Goal: Task Accomplishment & Management: Manage account settings

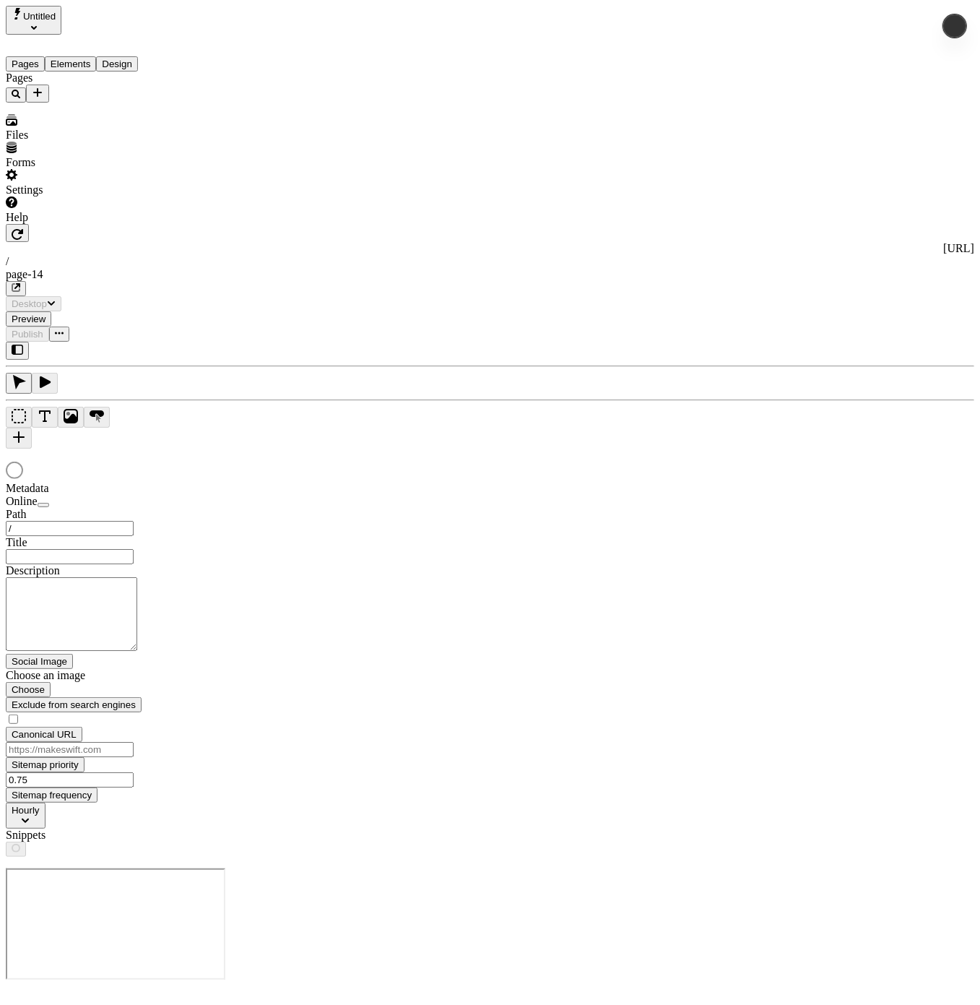
type input "/page-14"
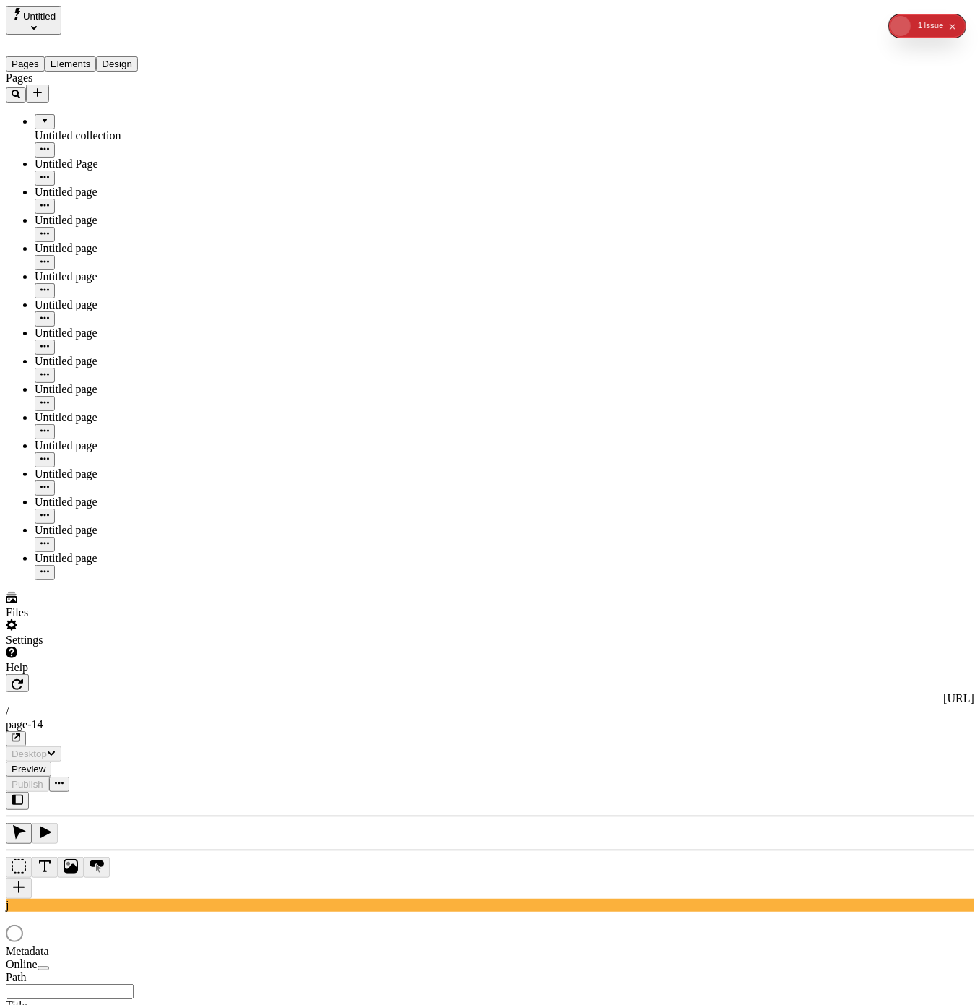
type input "/page-14"
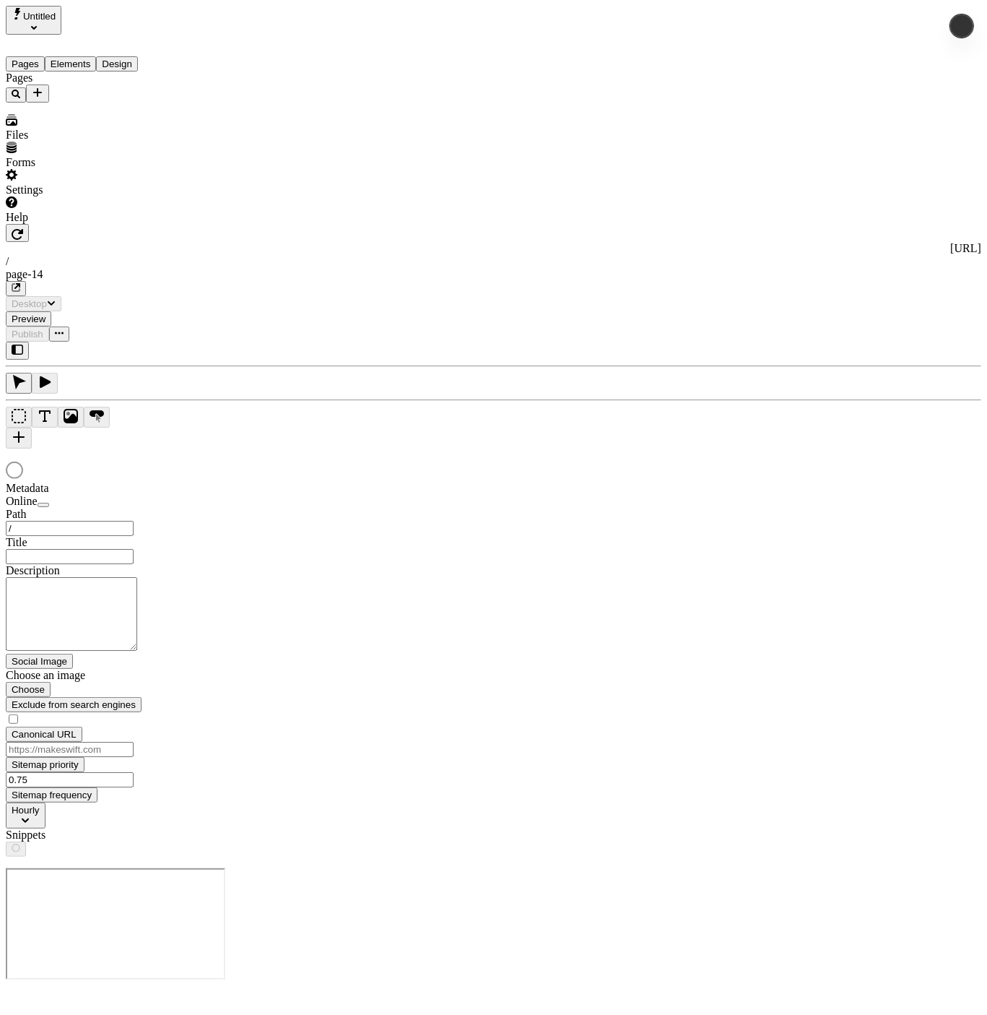
type input "/page-14"
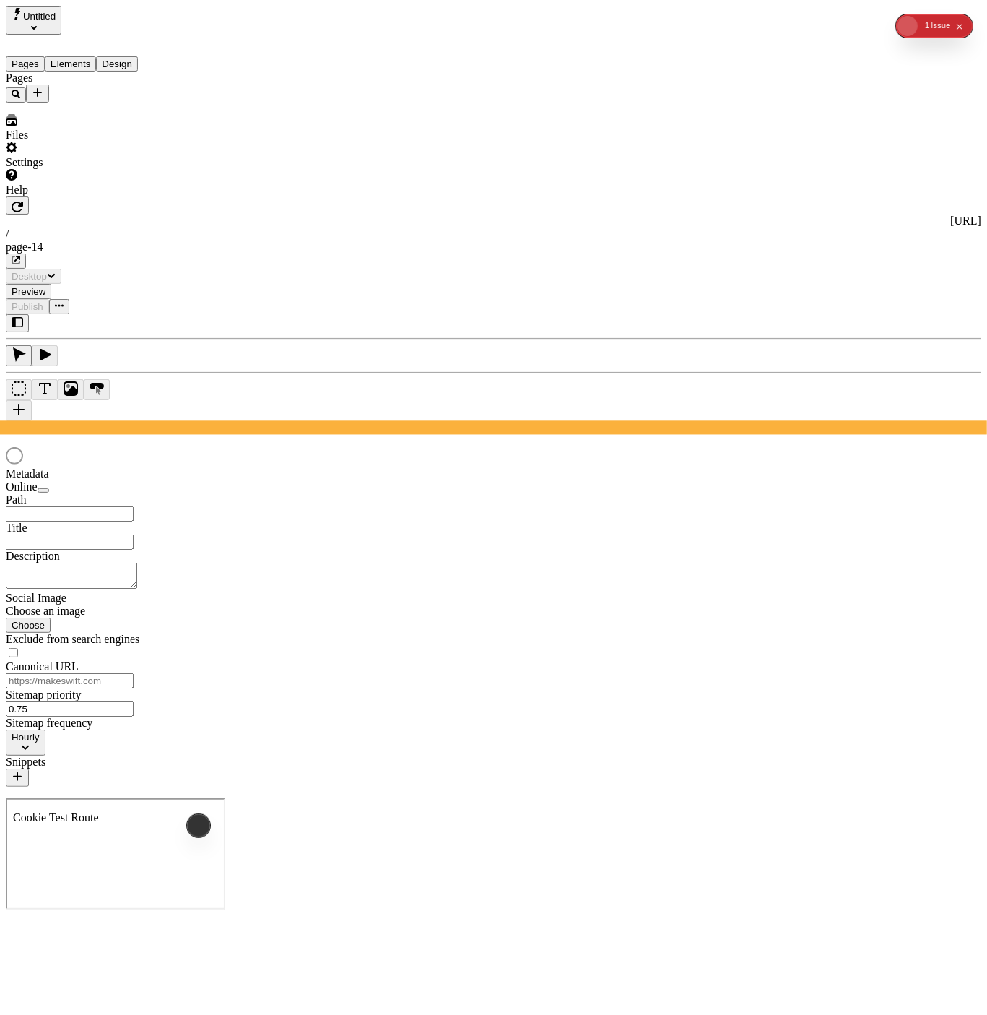
type input "/page-14"
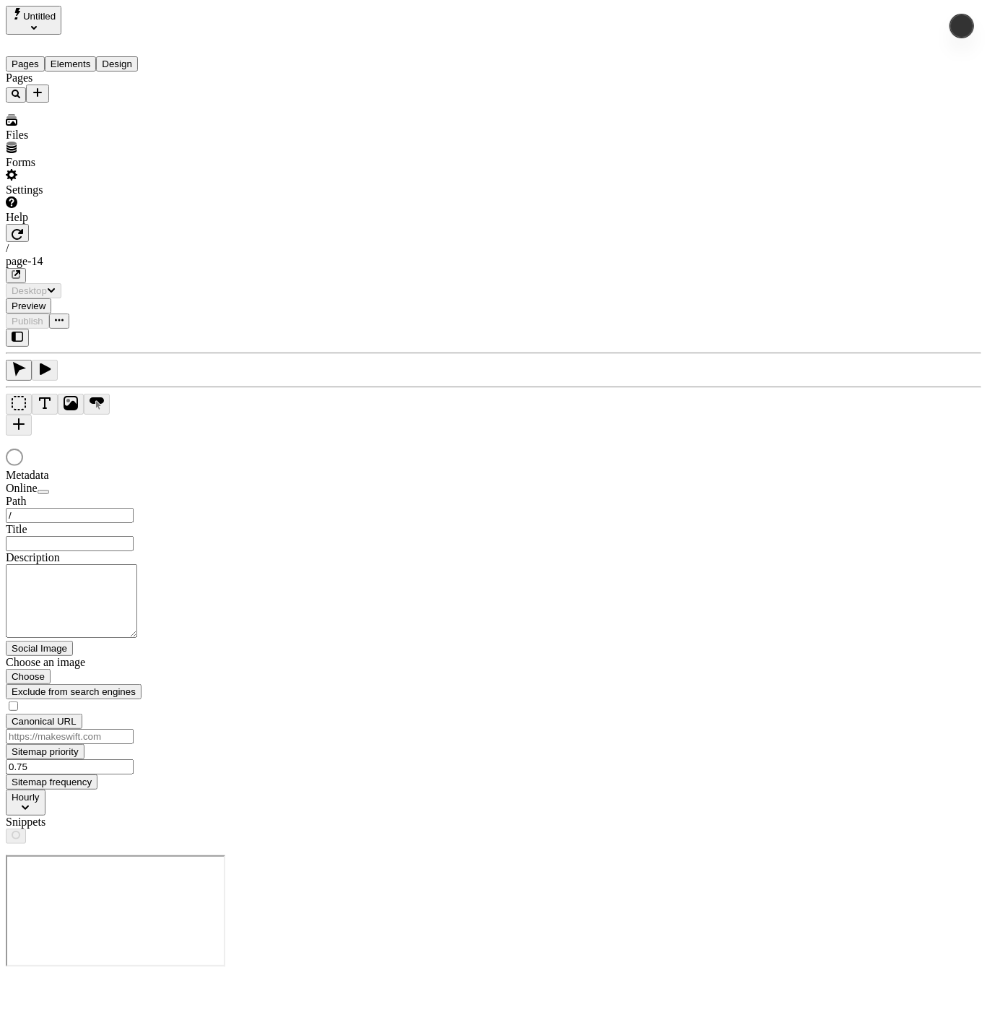
type input "/page-14"
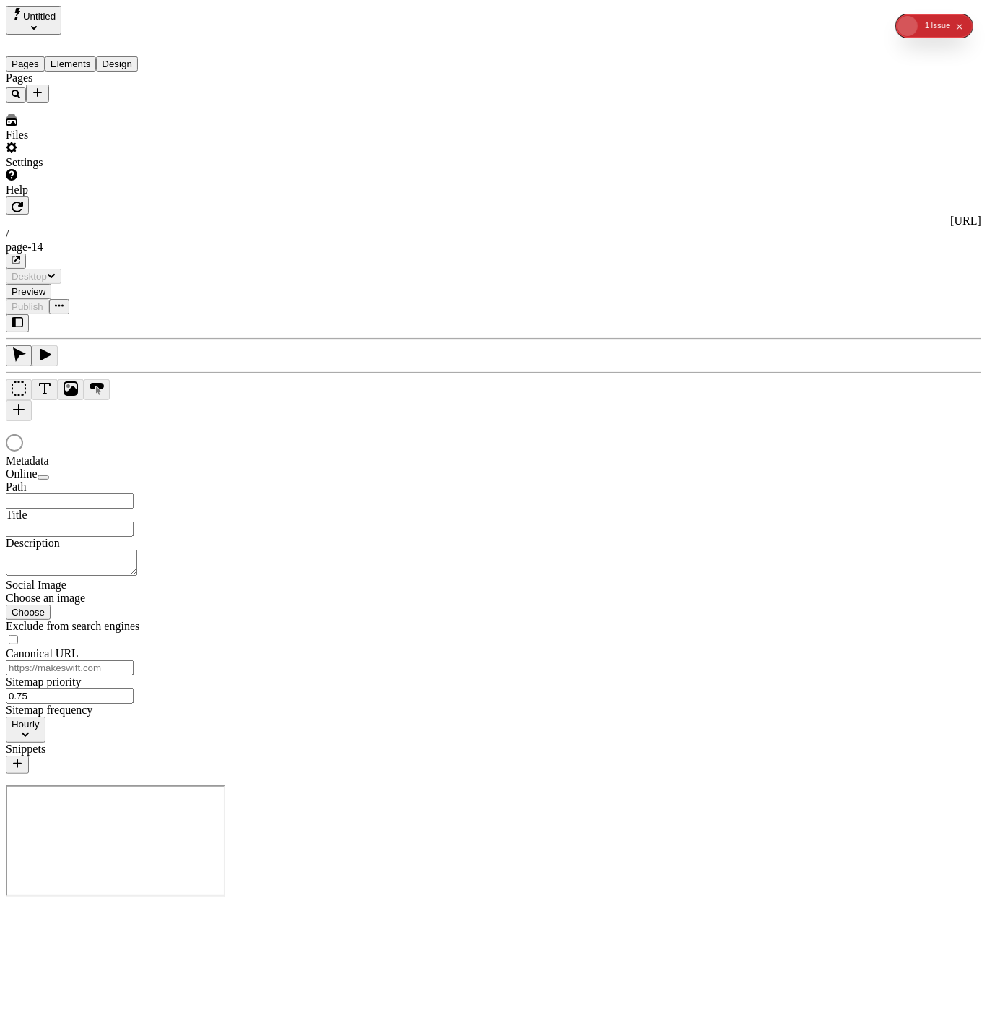
type input "/page-14"
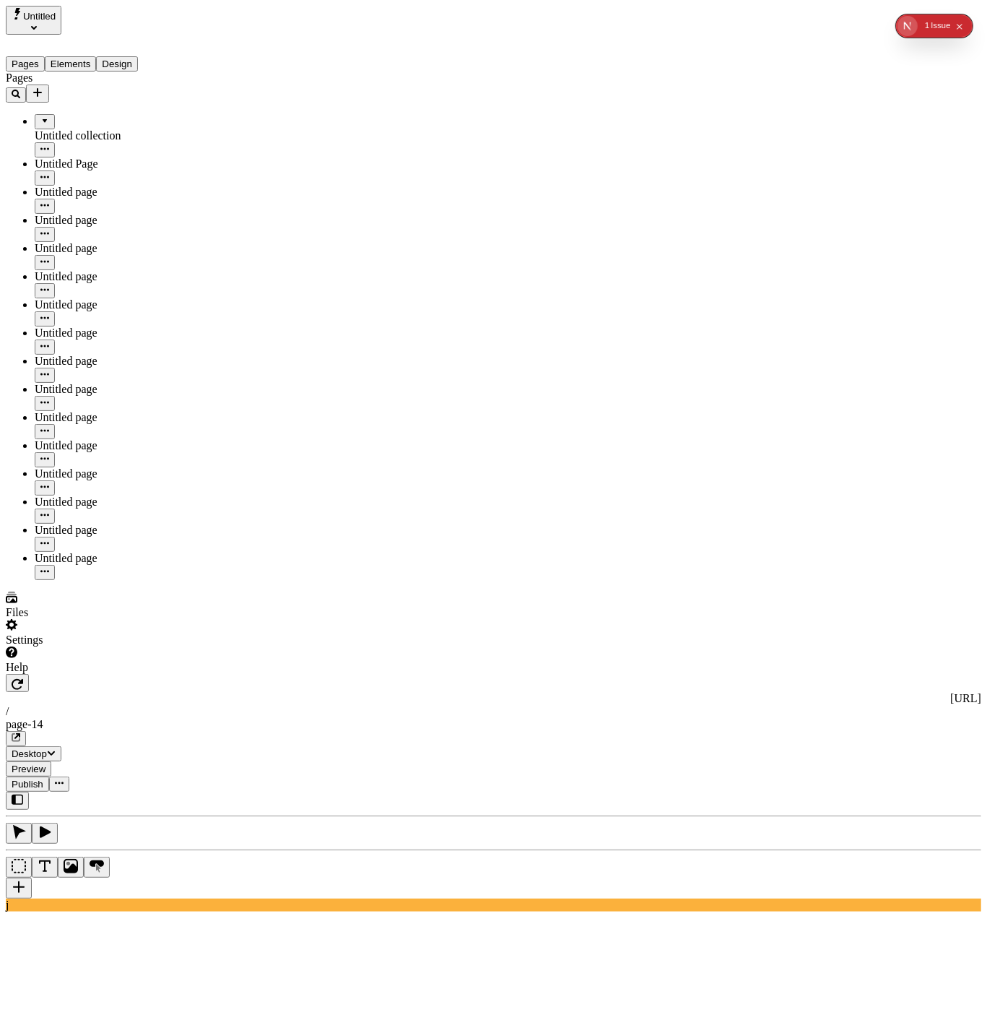
click at [97, 56] on button "Elements" at bounding box center [71, 63] width 52 height 15
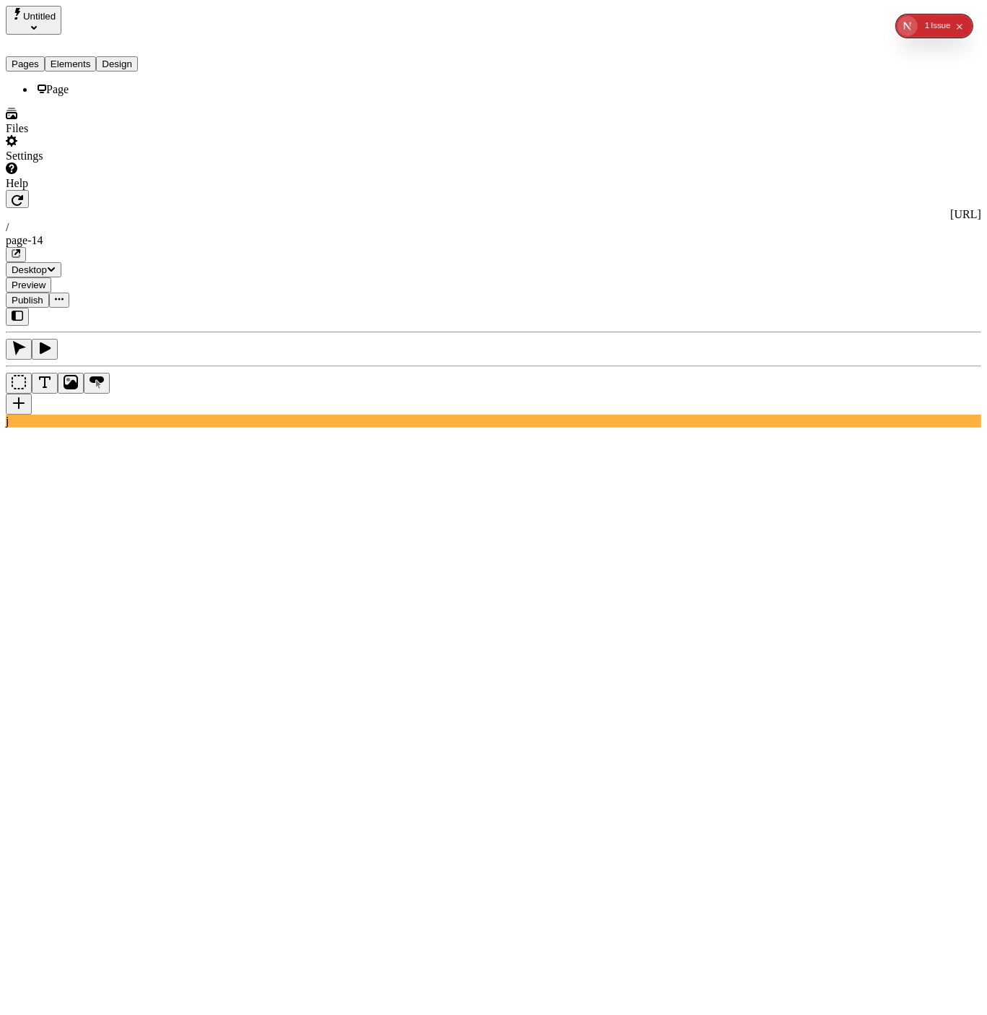
click at [138, 56] on button "Design" at bounding box center [117, 63] width 42 height 15
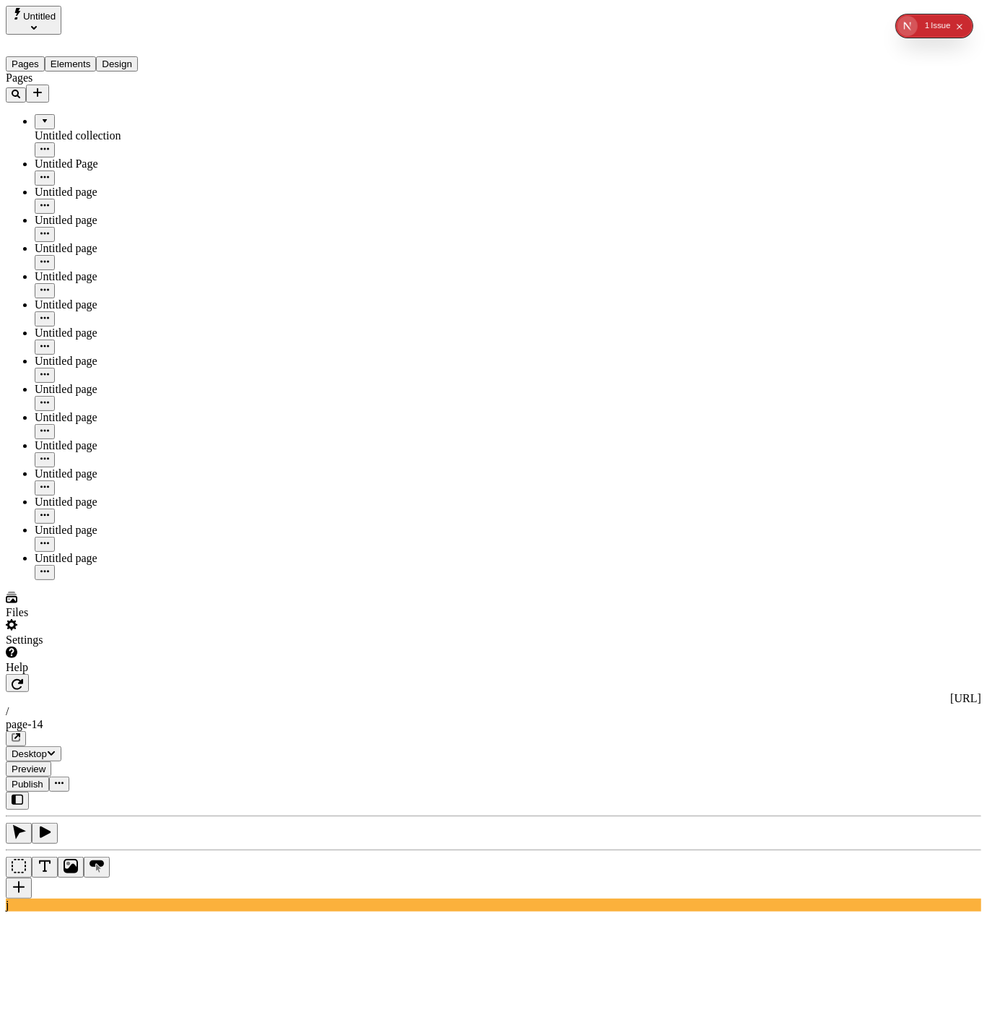
click at [31, 56] on button "Pages" at bounding box center [25, 63] width 39 height 15
drag, startPoint x: 68, startPoint y: 337, endPoint x: 100, endPoint y: 98, distance: 242.0
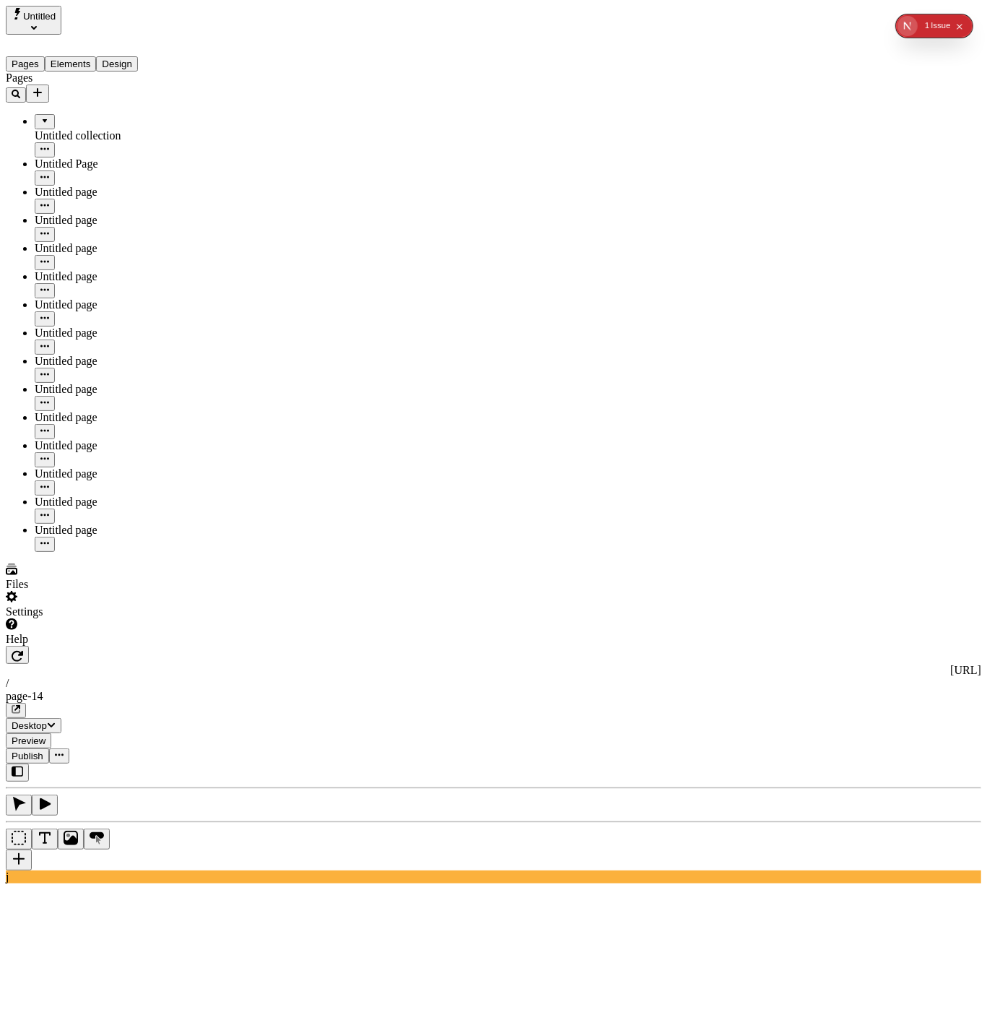
click at [98, 129] on div "Untitled collection" at bounding box center [107, 135] width 144 height 13
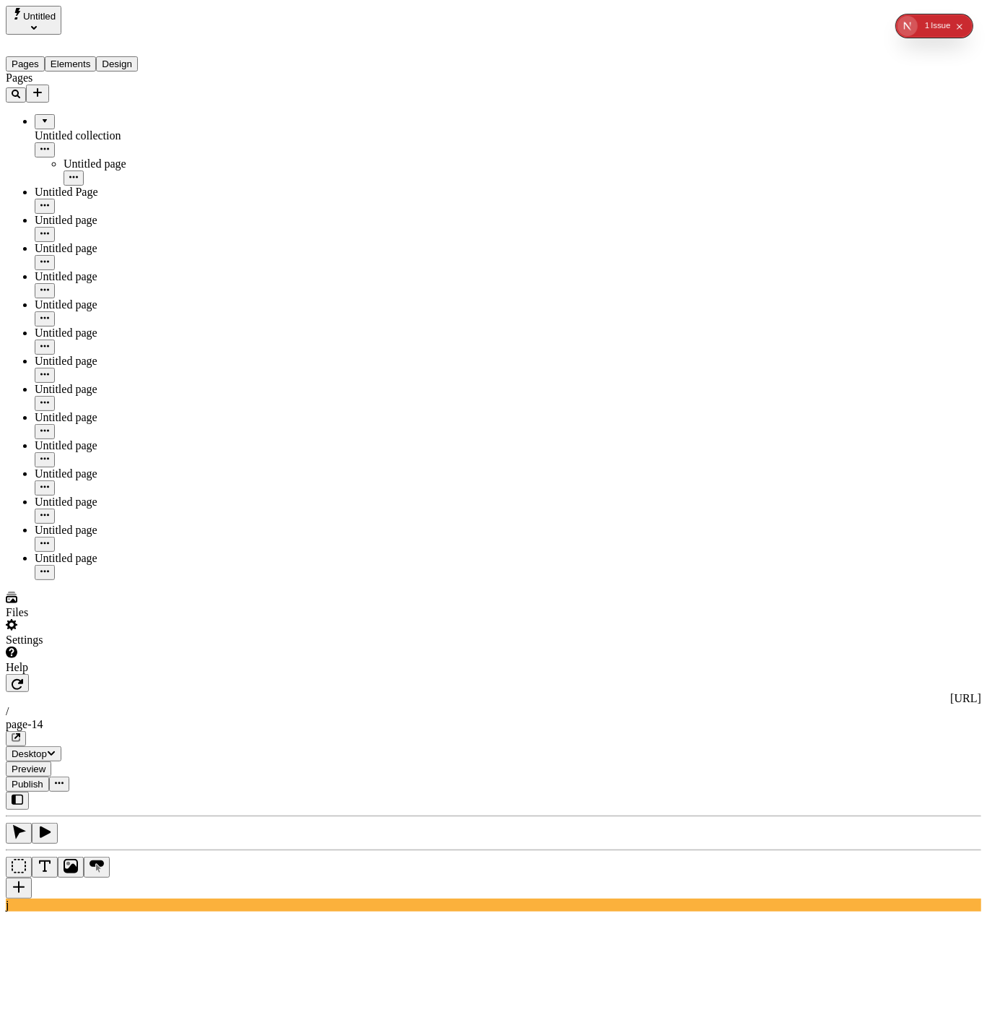
drag, startPoint x: 48, startPoint y: 208, endPoint x: 94, endPoint y: 108, distance: 109.9
click at [147, 79] on div "Pages" at bounding box center [92, 87] width 173 height 31
click at [42, 88] on icon "Add new" at bounding box center [37, 92] width 9 height 9
click at [85, 72] on div "Pages" at bounding box center [92, 87] width 173 height 31
click at [98, 646] on div "Settings" at bounding box center [92, 632] width 173 height 27
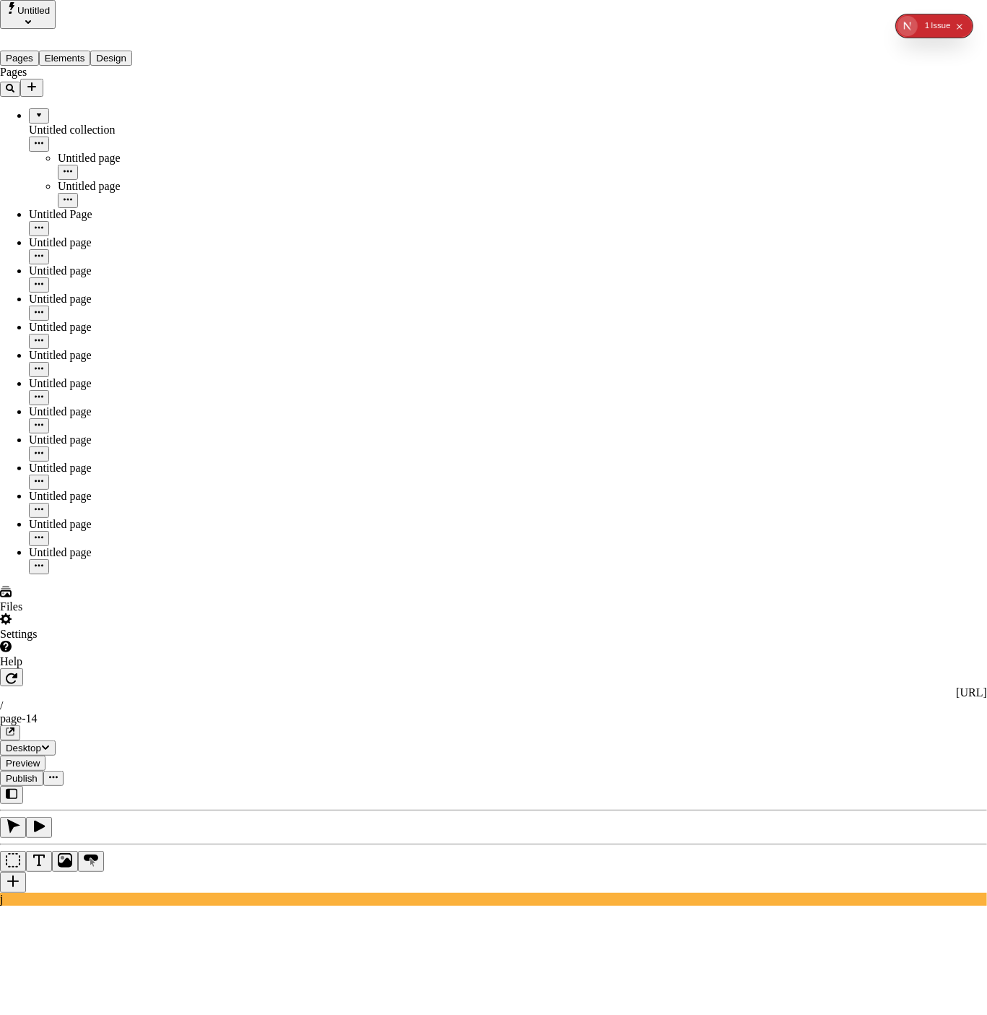
type input "[PERSON_NAME]'s Workspace4"
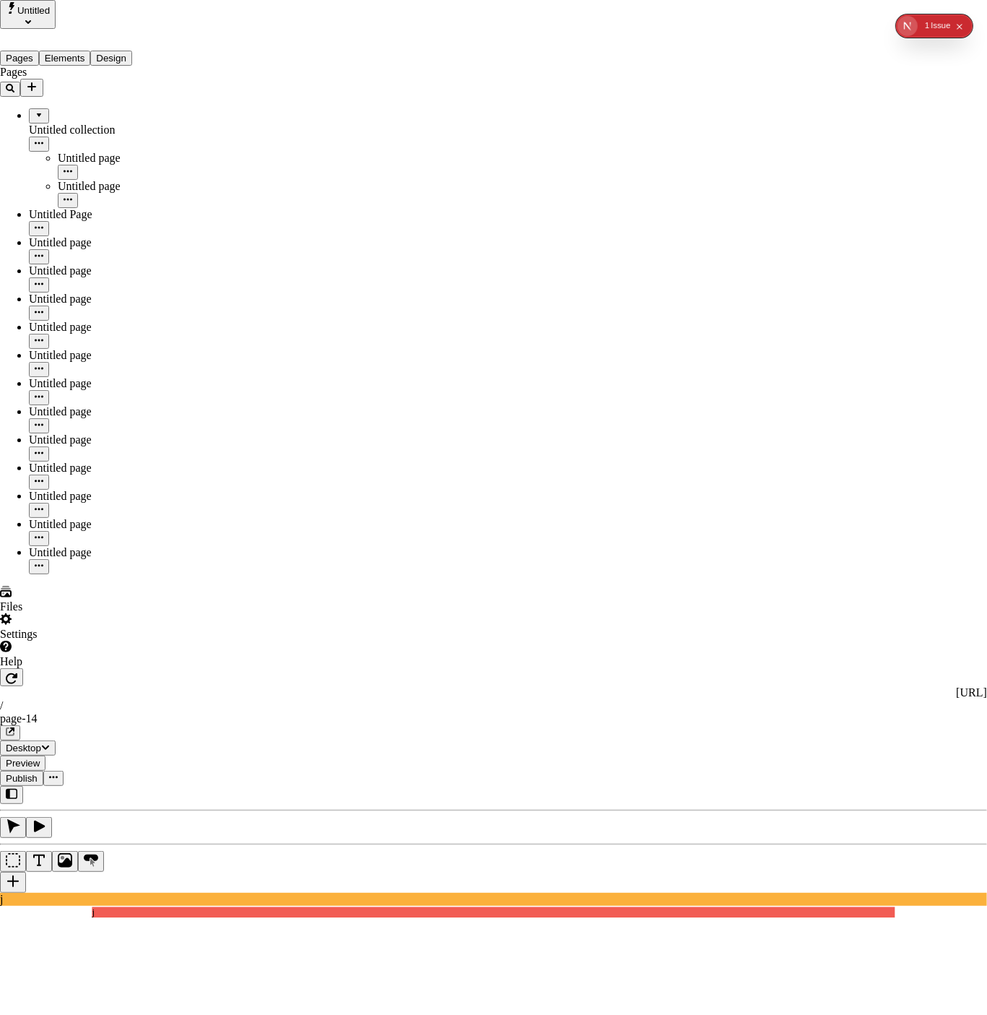
drag, startPoint x: 387, startPoint y: 94, endPoint x: 277, endPoint y: 54, distance: 116.7
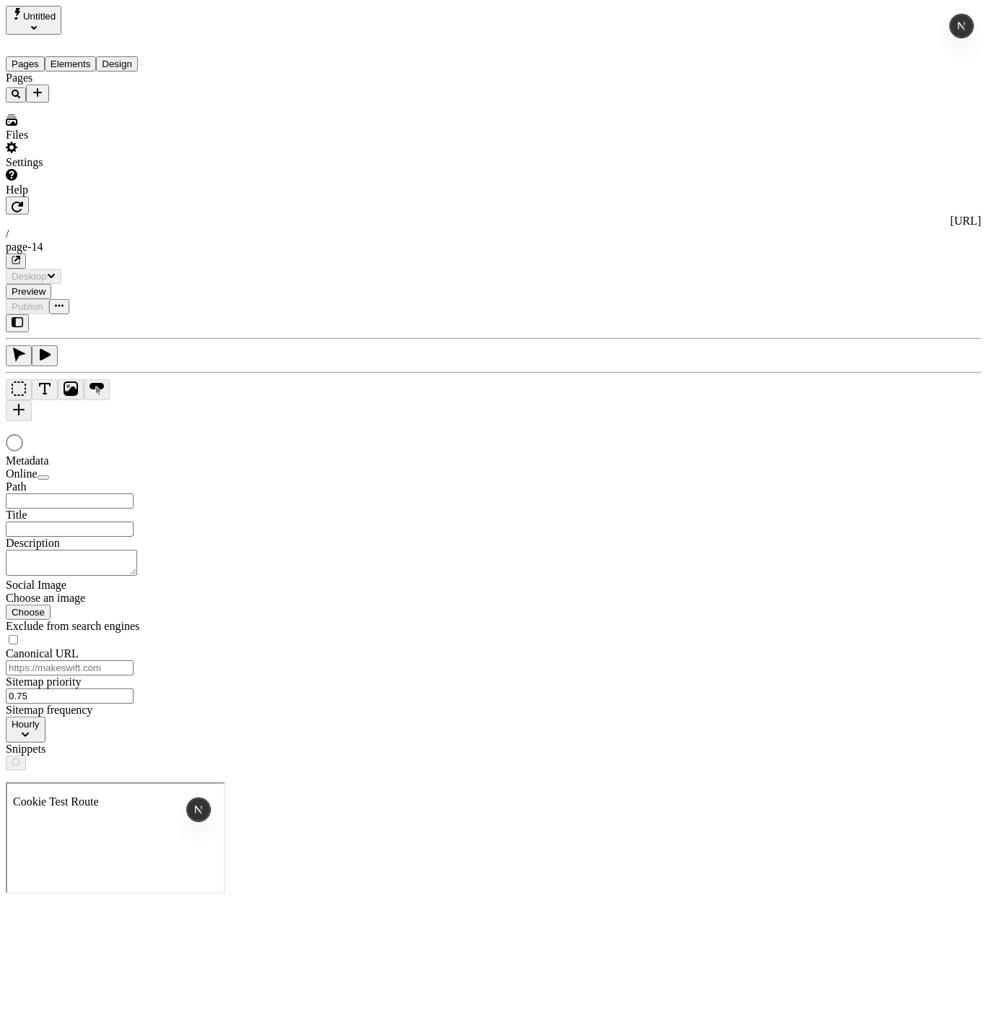
type input "/page-14"
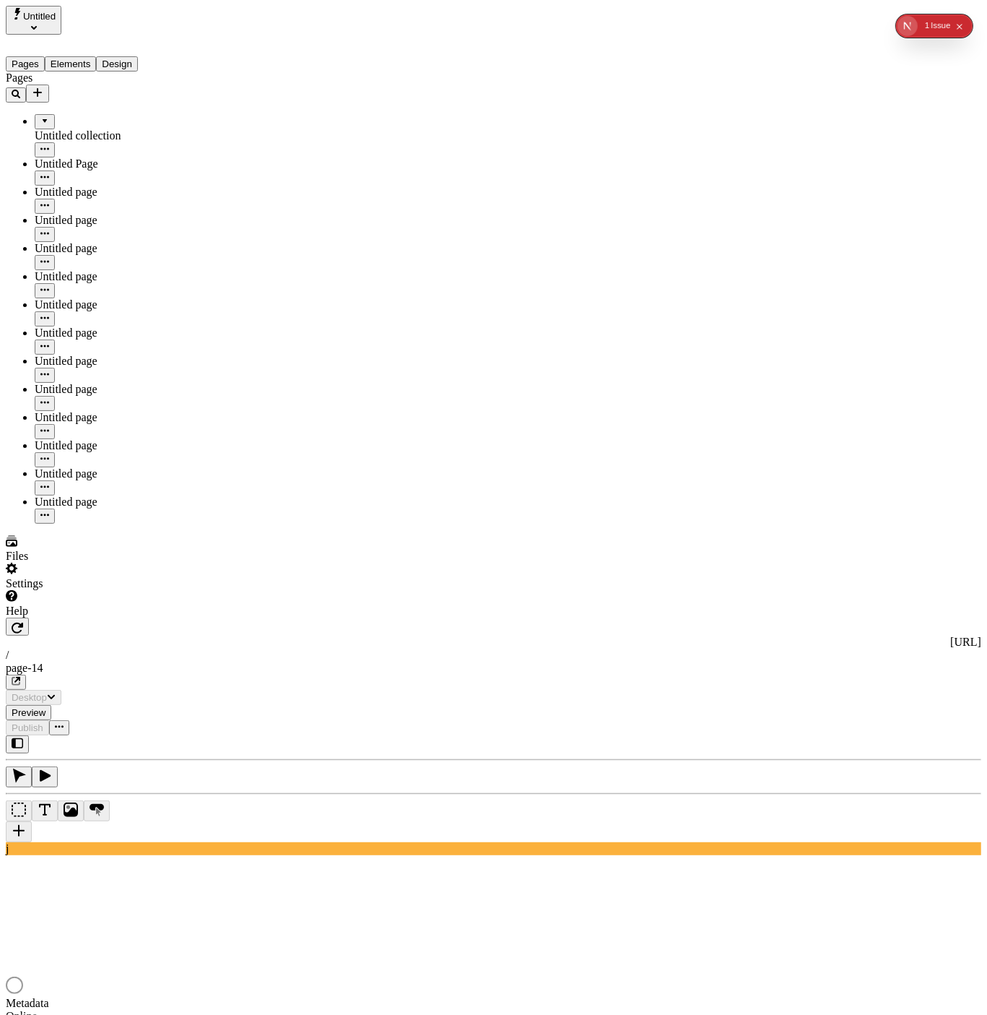
click at [112, 590] on div "Settings" at bounding box center [92, 576] width 173 height 27
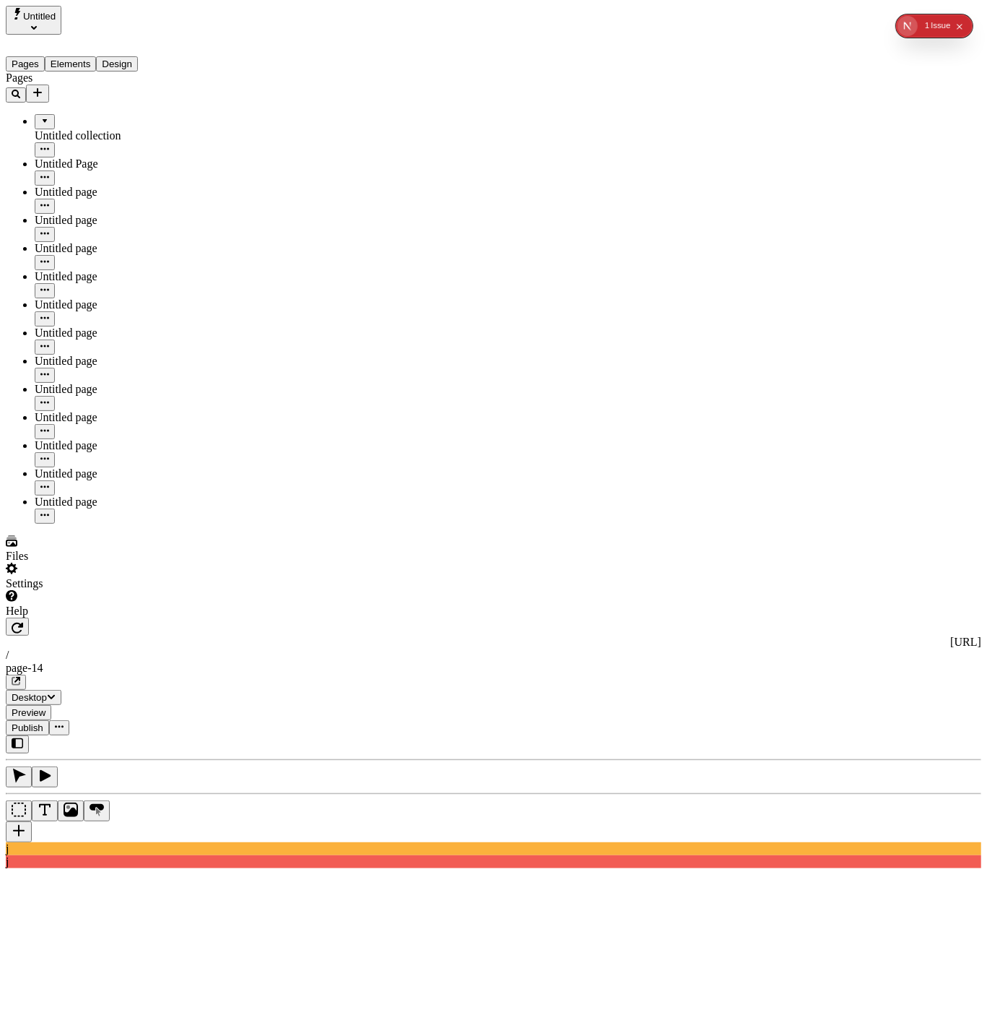
click at [43, 87] on icon "Add new" at bounding box center [38, 93] width 12 height 12
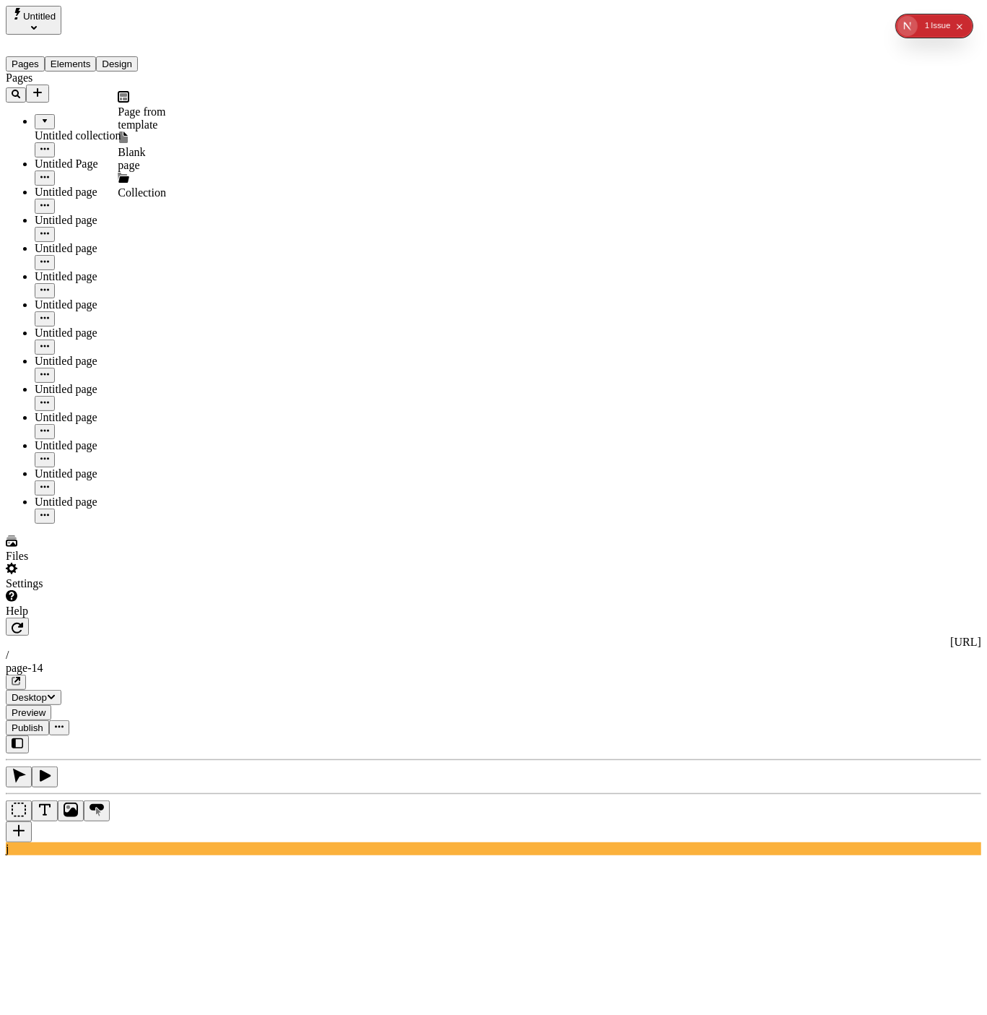
click at [121, 105] on div "Page from template" at bounding box center [142, 118] width 48 height 26
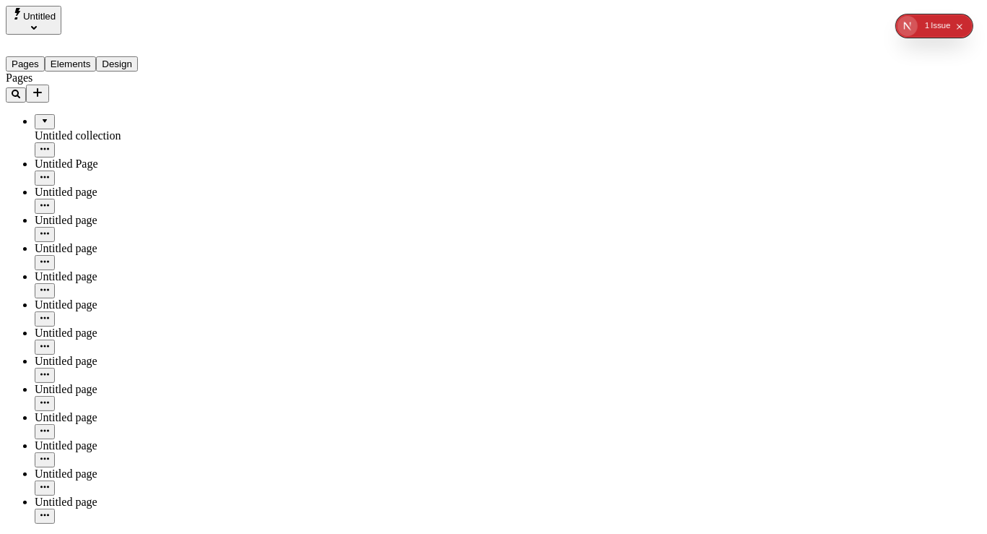
click at [43, 87] on icon "Add new" at bounding box center [38, 93] width 12 height 12
click at [118, 105] on div "Page from template" at bounding box center [142, 118] width 48 height 26
click at [43, 87] on icon "Add new" at bounding box center [38, 93] width 12 height 12
click at [118, 108] on div "Page from template" at bounding box center [142, 118] width 48 height 26
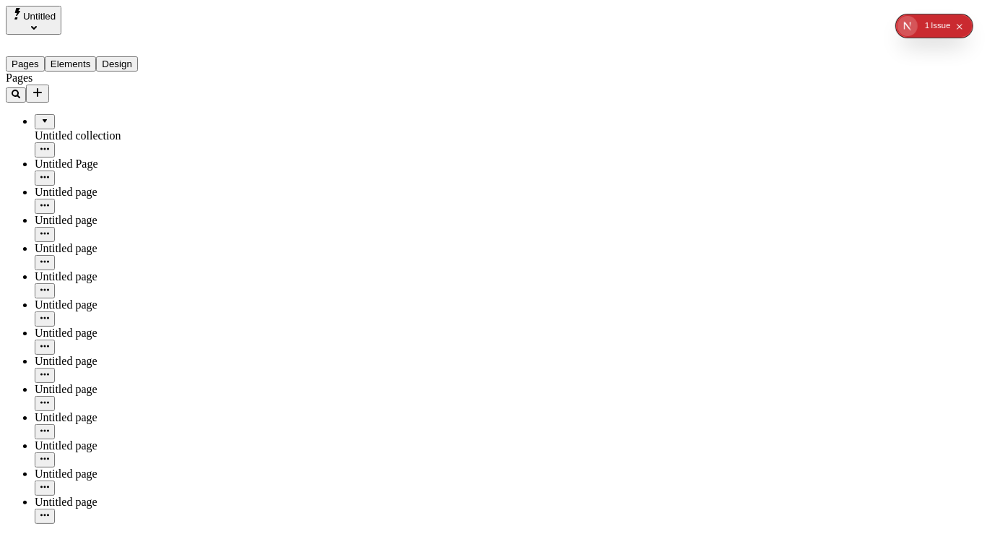
click at [56, 22] on span "Untitled" at bounding box center [39, 16] width 33 height 11
click at [77, 85] on div "new one" at bounding box center [86, 91] width 158 height 13
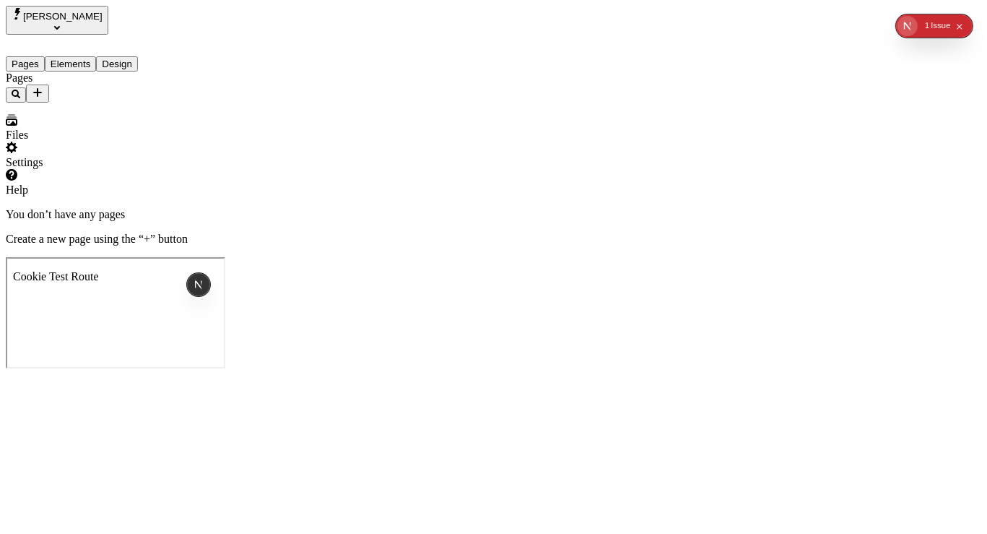
click at [72, 103] on div "Pages" at bounding box center [92, 87] width 173 height 31
click at [53, 24] on button "Fabio" at bounding box center [57, 20] width 103 height 29
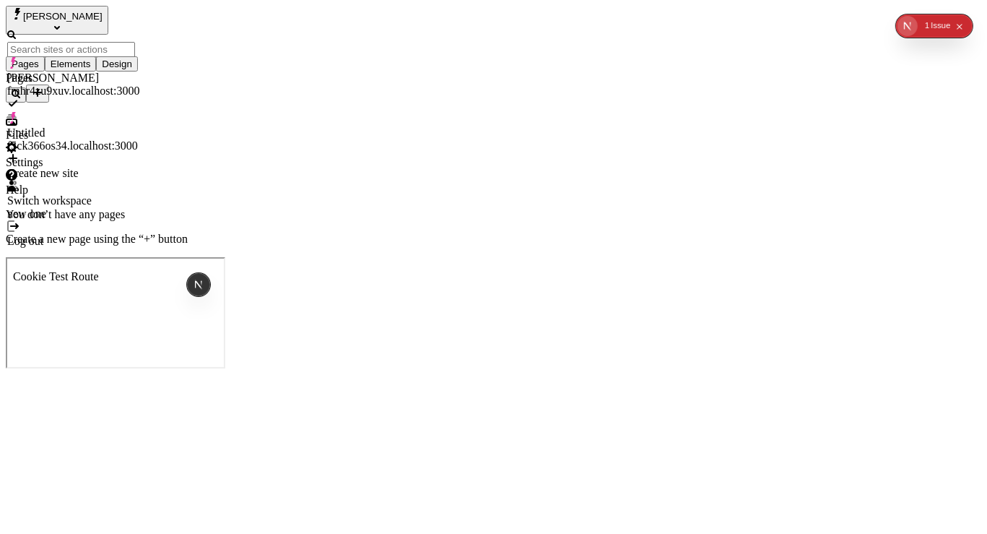
drag, startPoint x: 89, startPoint y: 329, endPoint x: 72, endPoint y: 399, distance: 72.0
click at [88, 103] on div "Pages" at bounding box center [92, 87] width 173 height 31
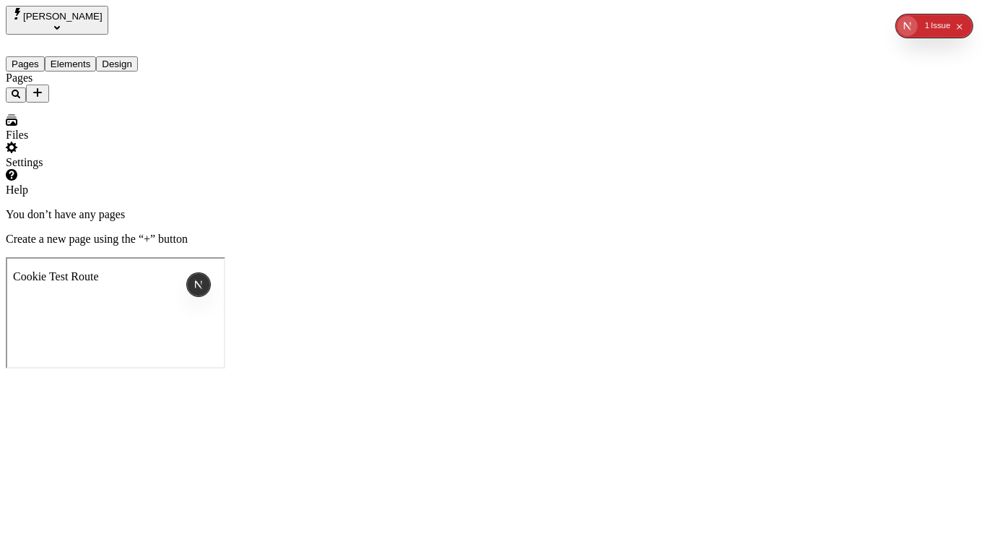
click at [56, 169] on div "Settings" at bounding box center [92, 155] width 173 height 27
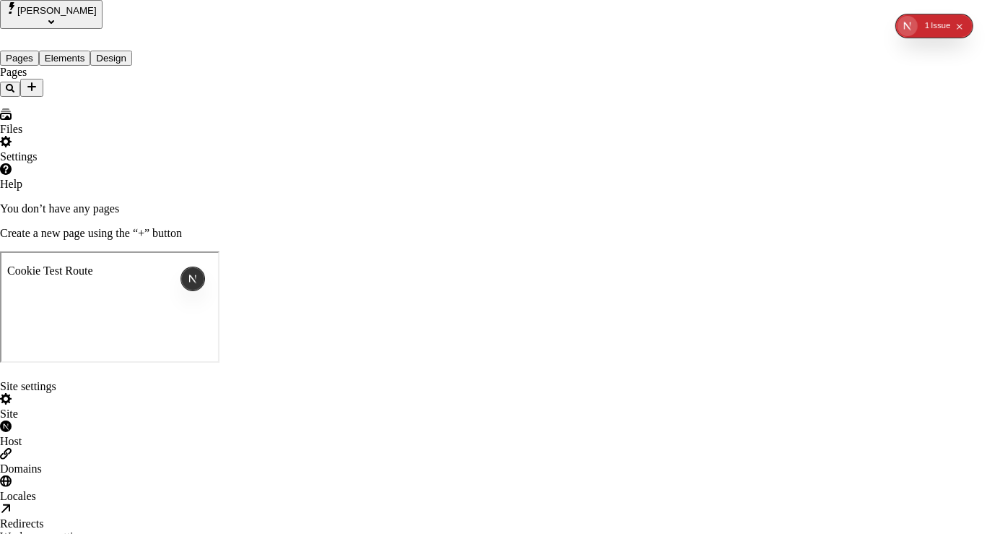
type input "Template Workspace"
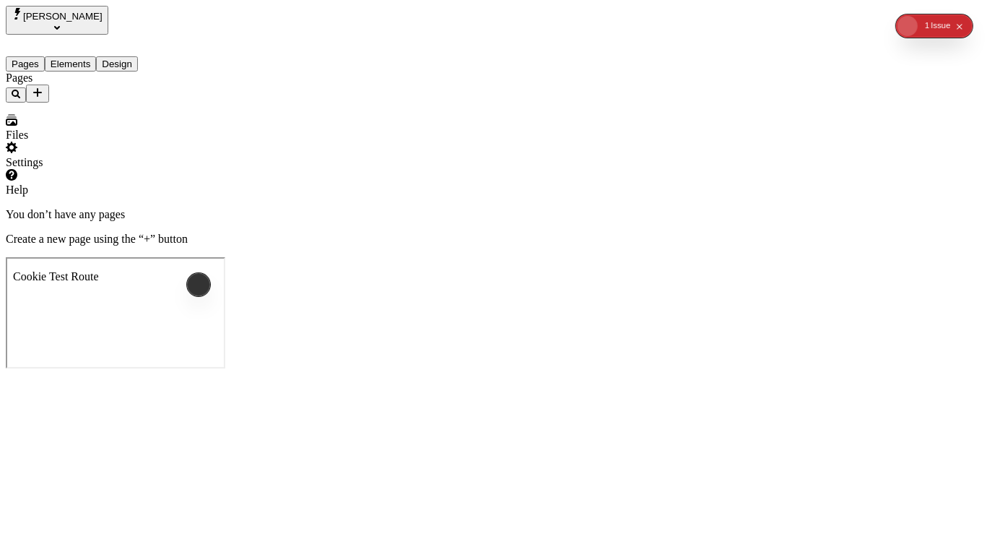
click at [49, 17] on span "Fabio" at bounding box center [62, 16] width 79 height 11
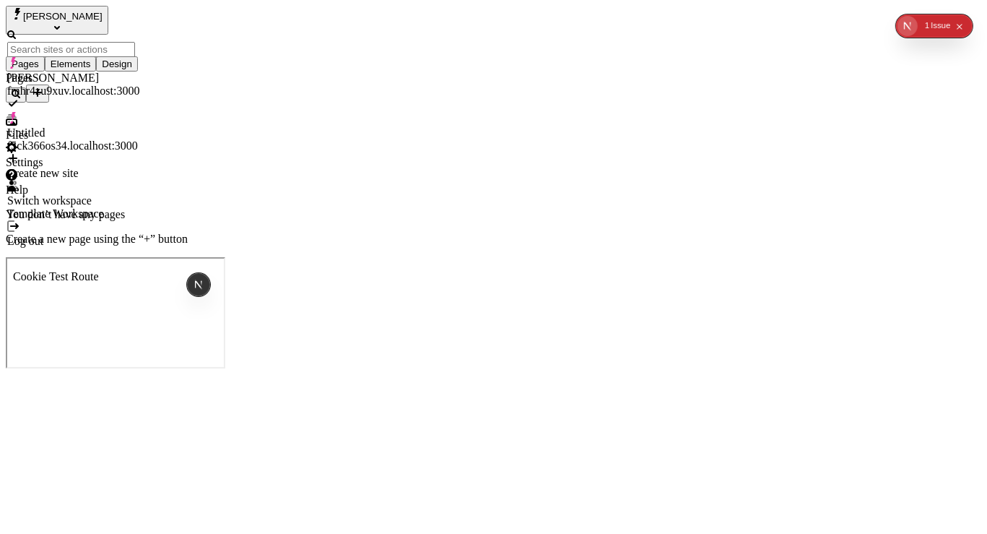
click at [72, 126] on div "Untitled" at bounding box center [73, 132] width 132 height 13
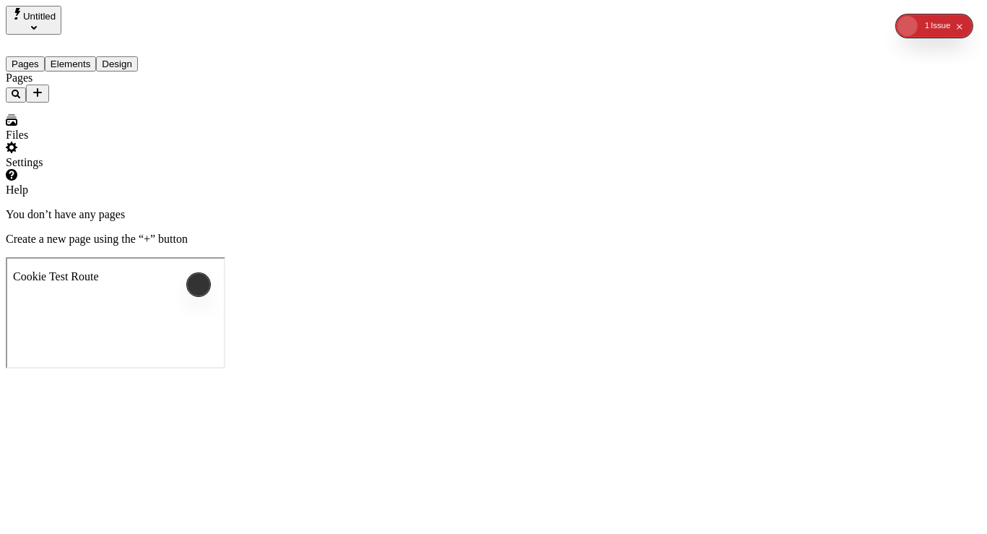
click at [63, 169] on div "Settings" at bounding box center [92, 155] width 173 height 27
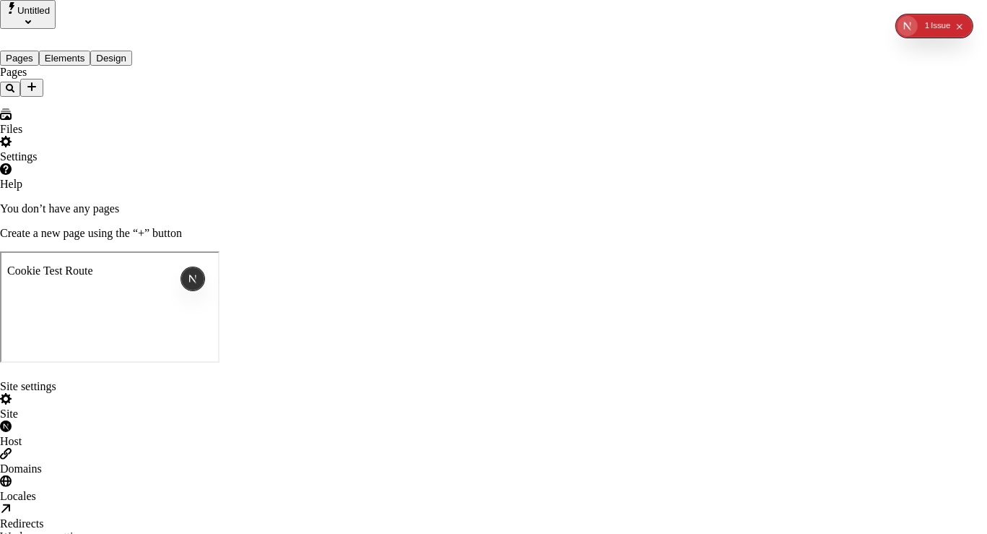
type input "j"
type input "josh"
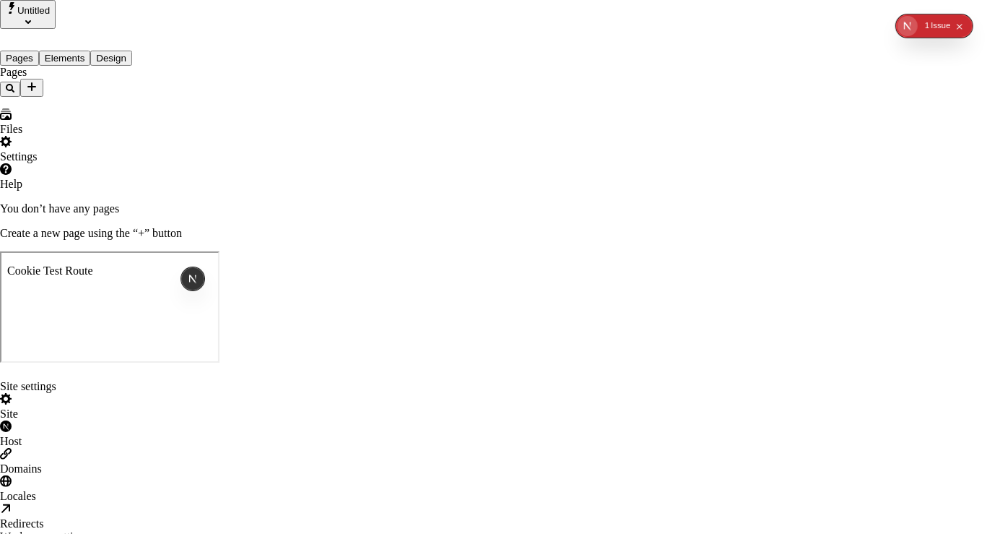
drag, startPoint x: 35, startPoint y: 146, endPoint x: 38, endPoint y: 128, distance: 18.4
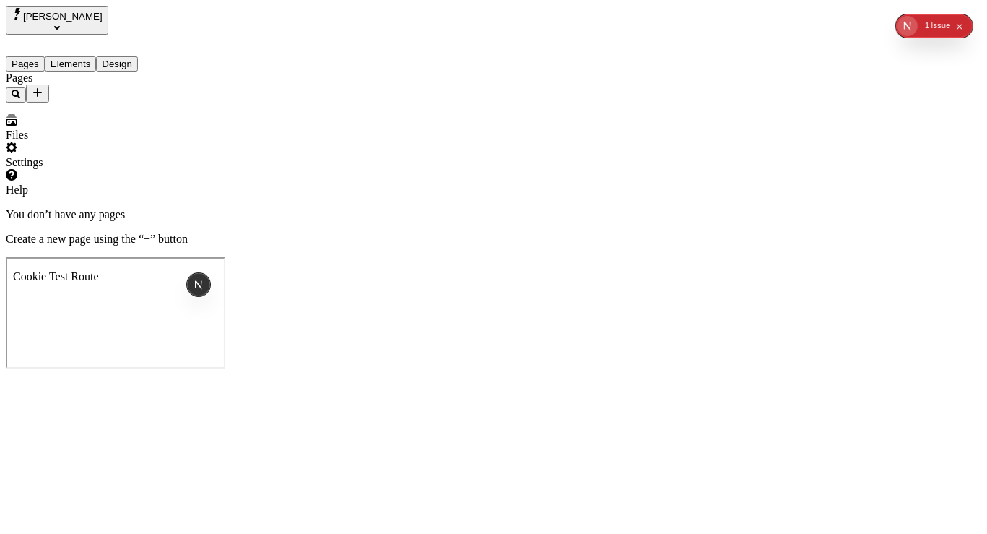
click at [46, 22] on span "josh" at bounding box center [62, 16] width 79 height 11
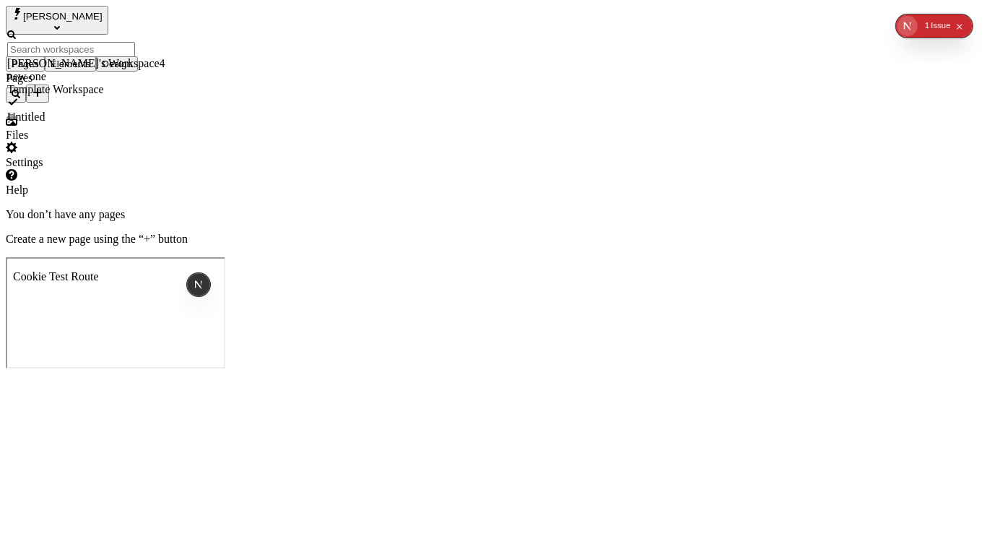
click at [81, 57] on div "[PERSON_NAME]'s Workspace4" at bounding box center [86, 63] width 158 height 13
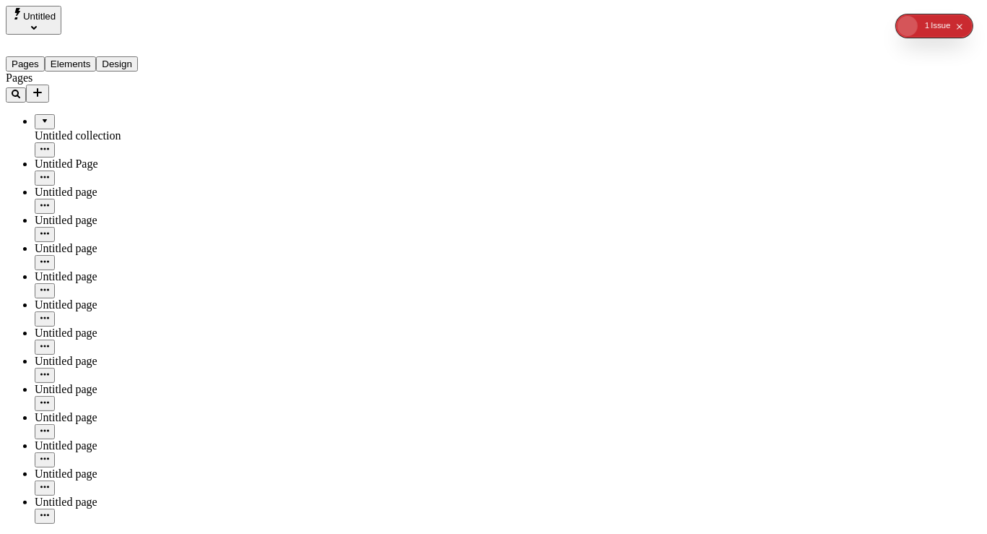
click at [43, 87] on icon "Add new" at bounding box center [38, 93] width 12 height 12
click at [118, 108] on div "Page from template" at bounding box center [142, 118] width 48 height 26
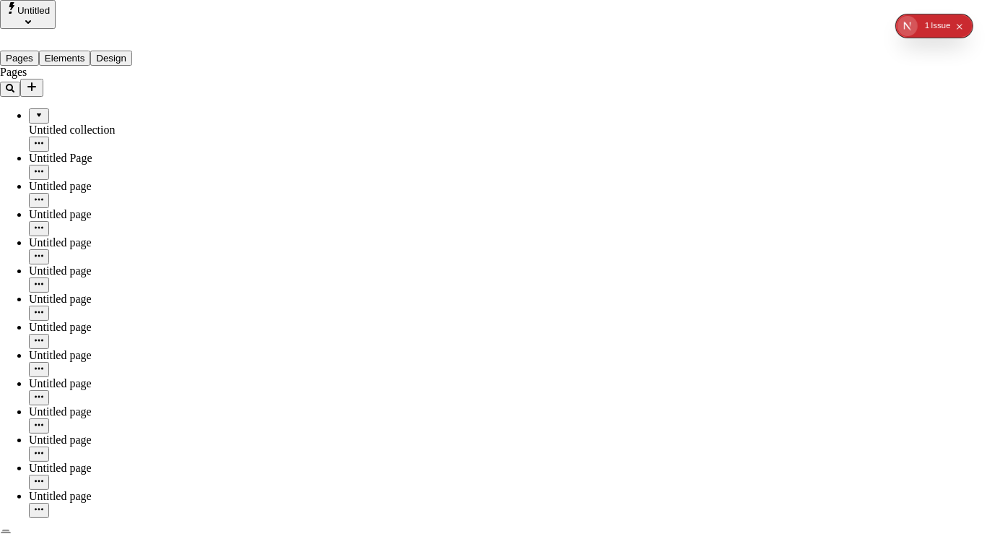
drag, startPoint x: 480, startPoint y: 139, endPoint x: 14, endPoint y: 184, distance: 468.7
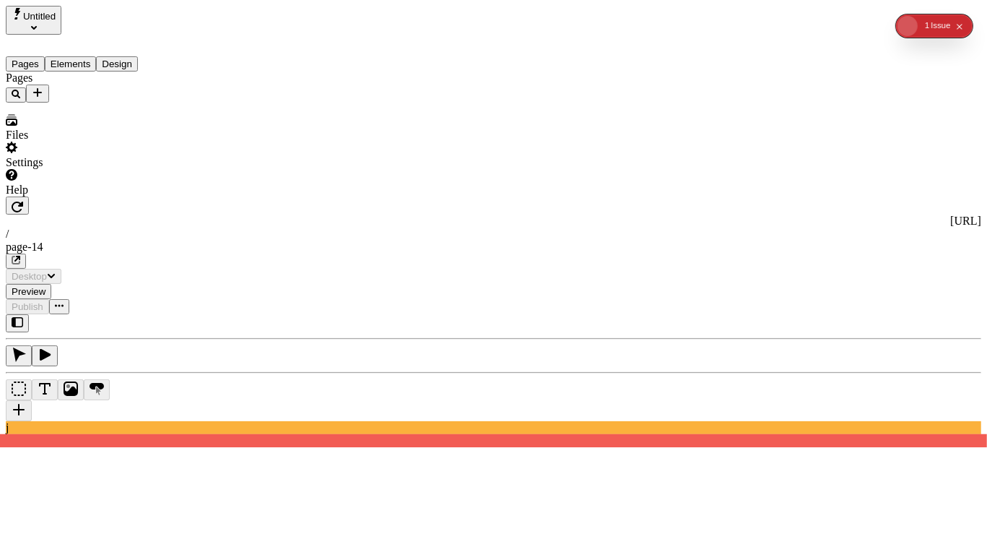
type input "/page-14"
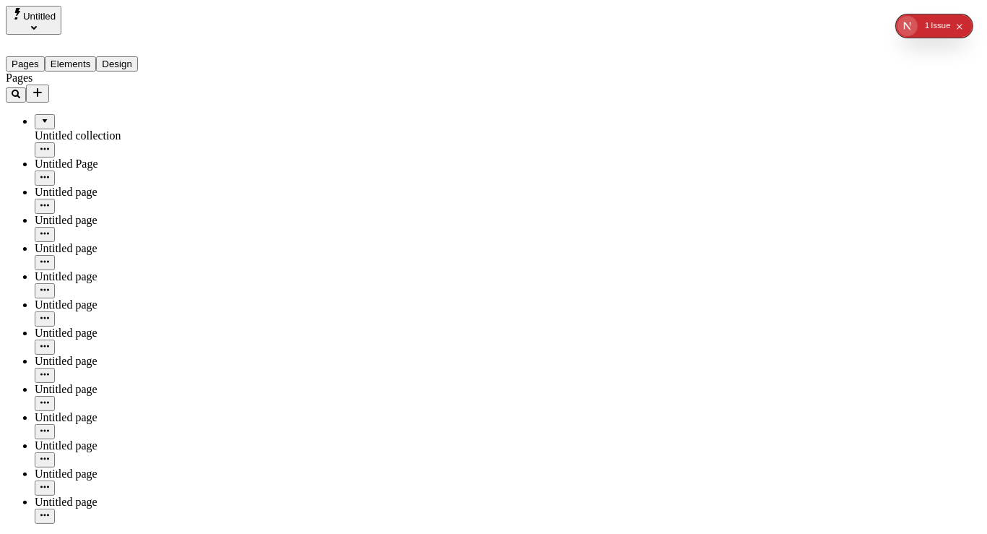
click at [43, 87] on icon "Add new" at bounding box center [38, 93] width 12 height 12
click at [118, 111] on div "Page from template" at bounding box center [142, 118] width 48 height 26
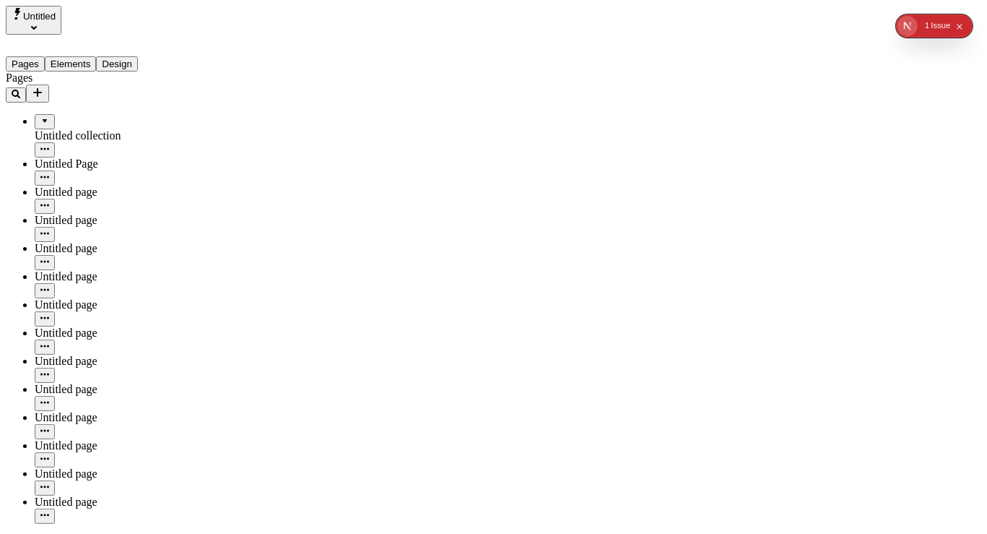
click at [55, 17] on span "Untitled" at bounding box center [39, 16] width 33 height 11
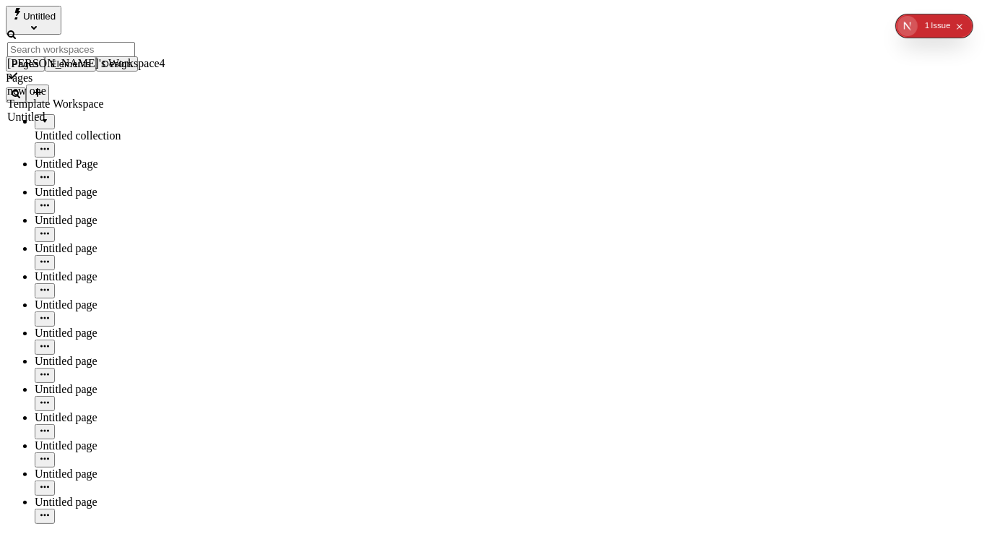
click at [108, 85] on div "new one" at bounding box center [86, 91] width 158 height 13
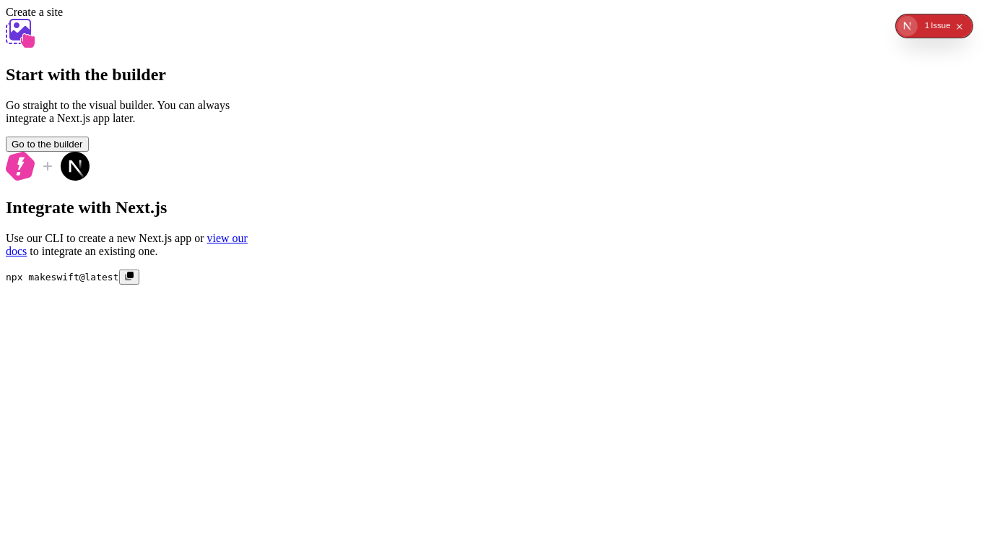
click at [83, 150] on span "Go to the builder" at bounding box center [48, 144] width 72 height 11
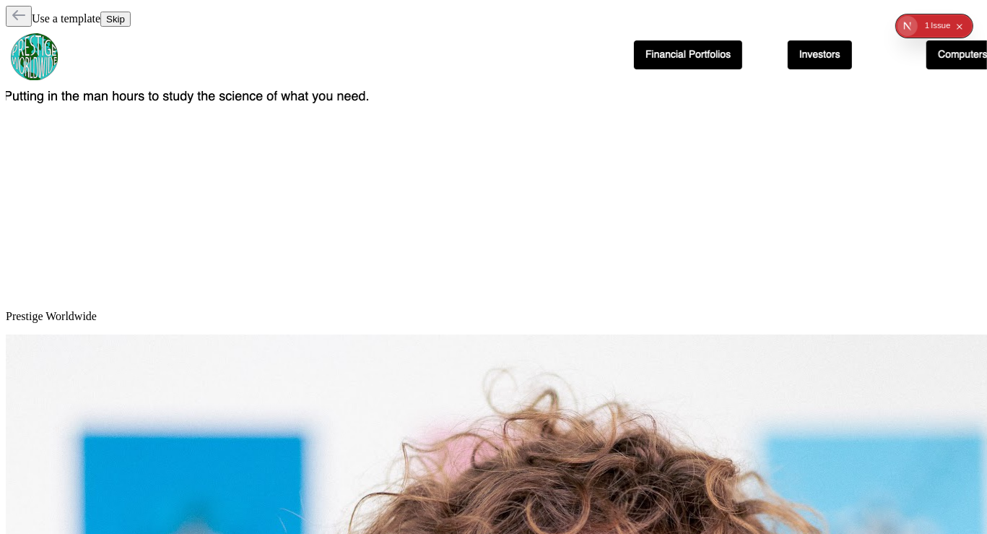
click at [131, 12] on button "Skip" at bounding box center [115, 19] width 30 height 15
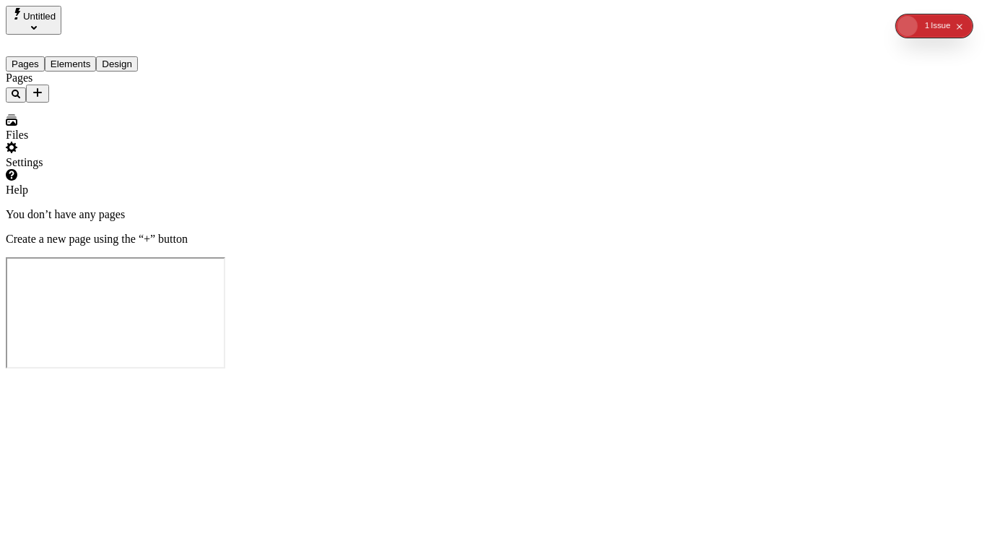
click at [85, 169] on div "Settings" at bounding box center [92, 155] width 173 height 27
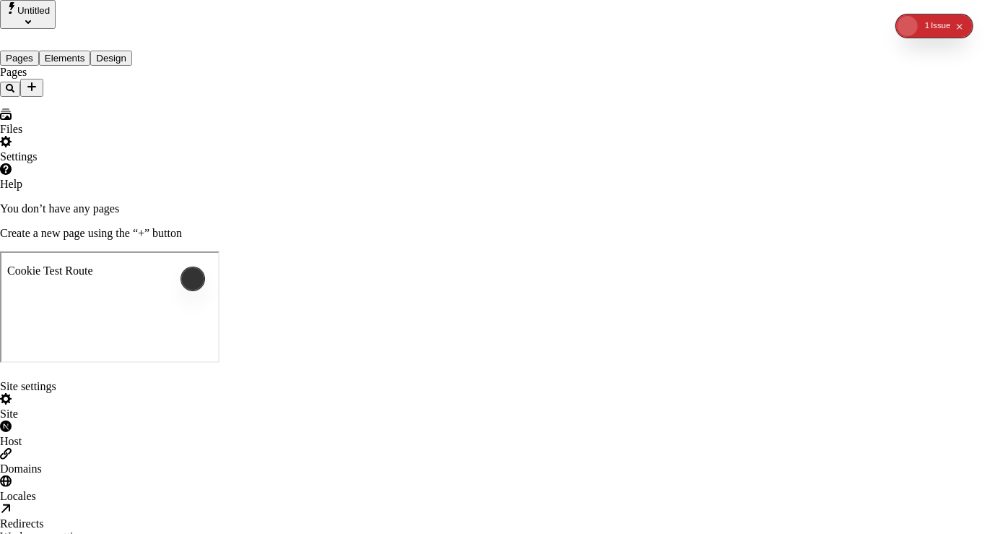
drag, startPoint x: 69, startPoint y: 188, endPoint x: 63, endPoint y: 41, distance: 146.8
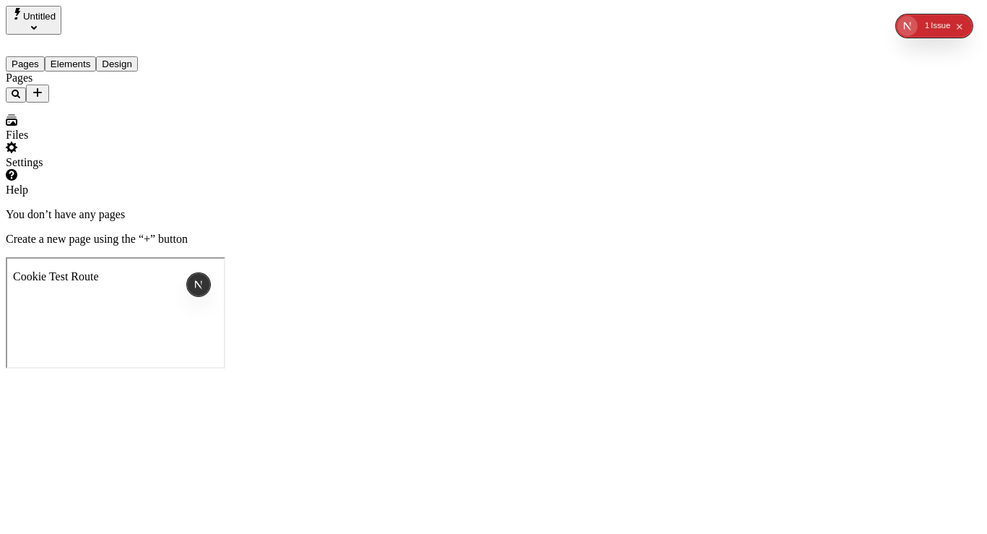
click at [61, 19] on button "Untitled" at bounding box center [34, 20] width 56 height 29
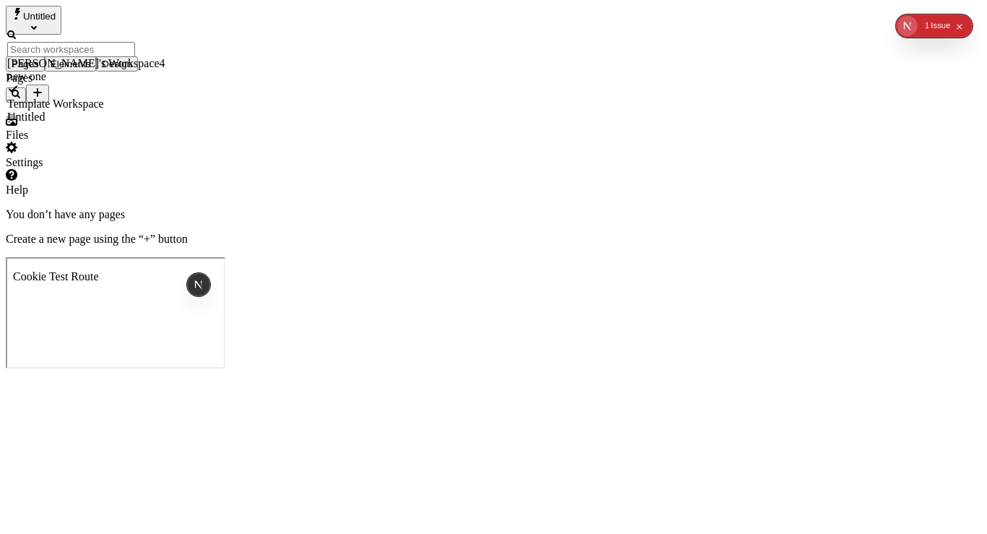
click at [79, 98] on div "Template Workspace" at bounding box center [86, 104] width 158 height 13
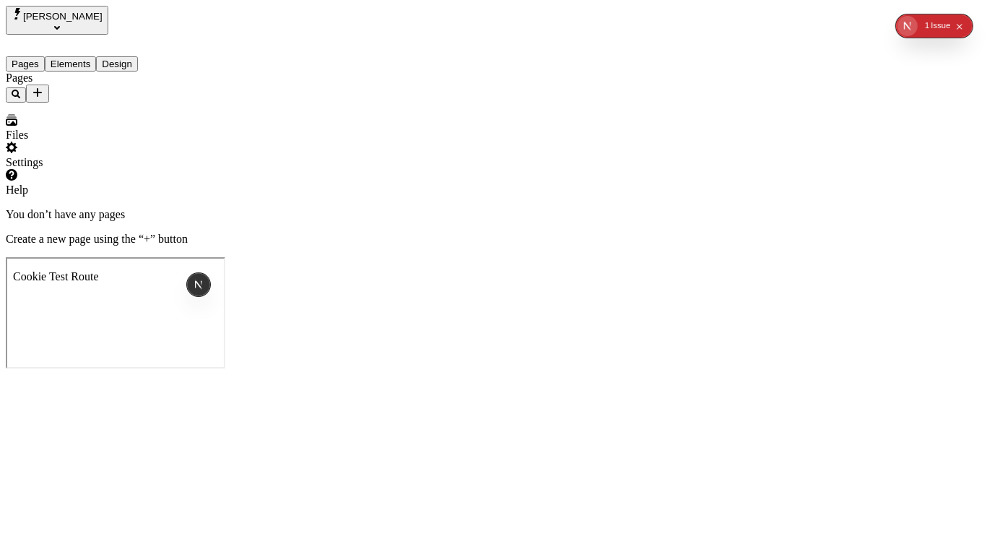
click at [64, 169] on div "Settings" at bounding box center [92, 155] width 173 height 27
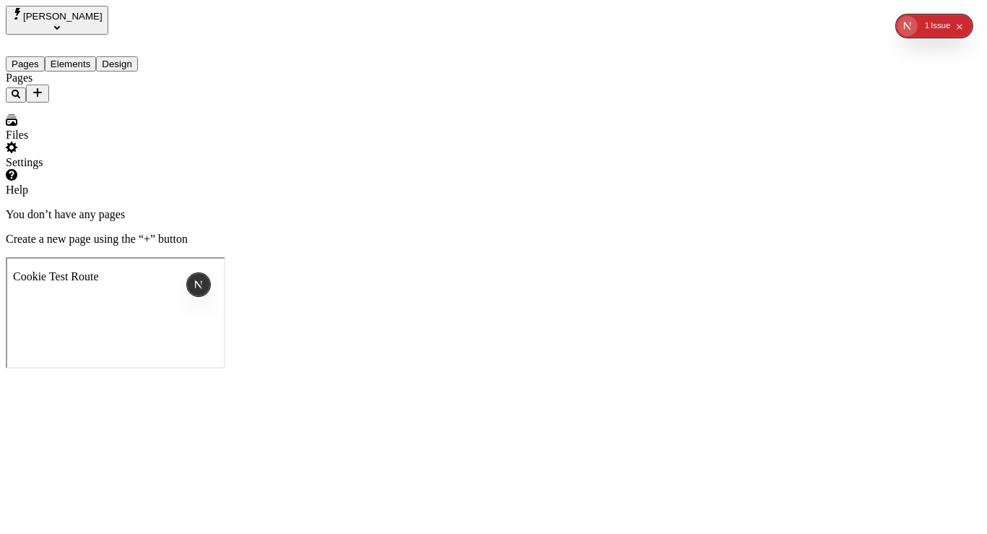
click at [28, 13] on div "josh" at bounding box center [57, 15] width 91 height 14
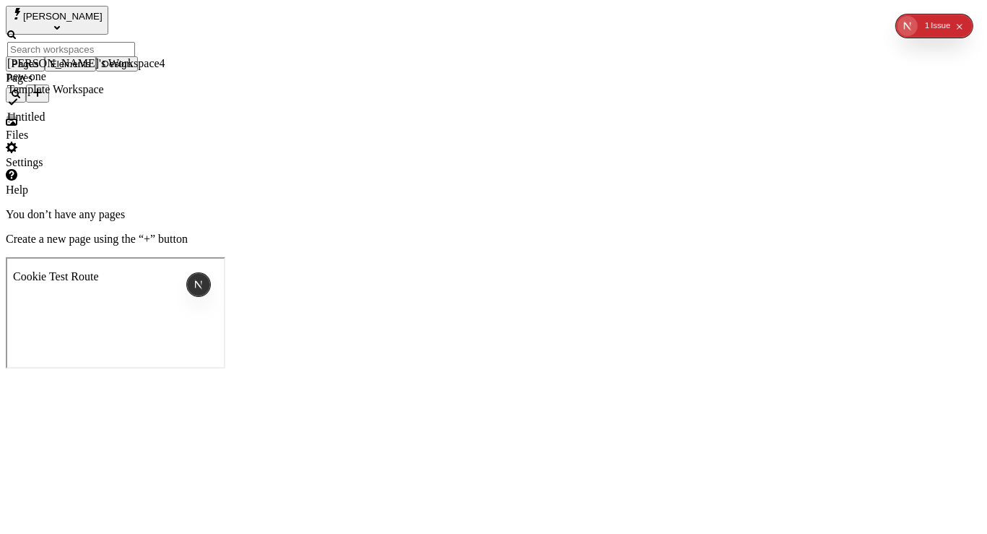
click at [165, 113] on div "Untitled" at bounding box center [86, 117] width 158 height 13
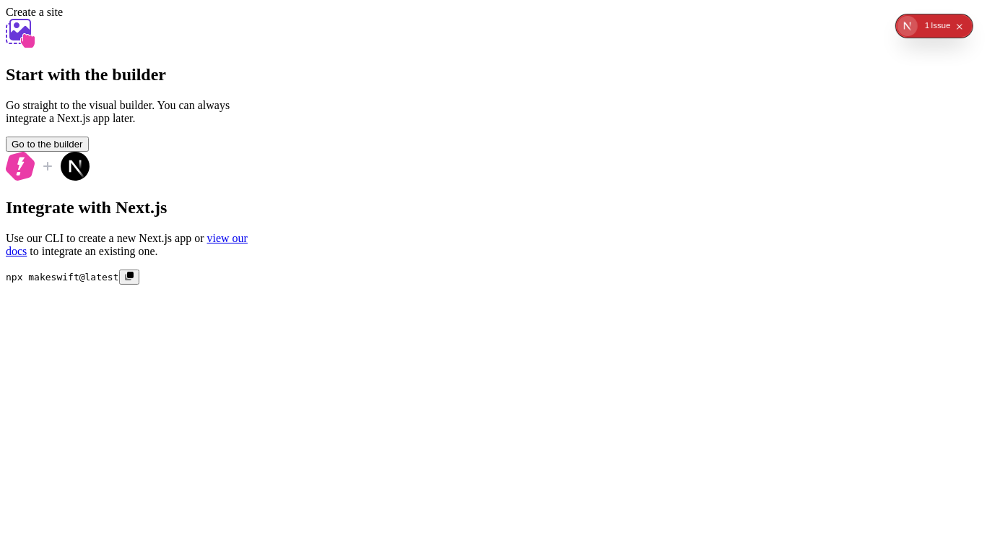
click at [89, 152] on button "Go to the builder" at bounding box center [47, 144] width 83 height 15
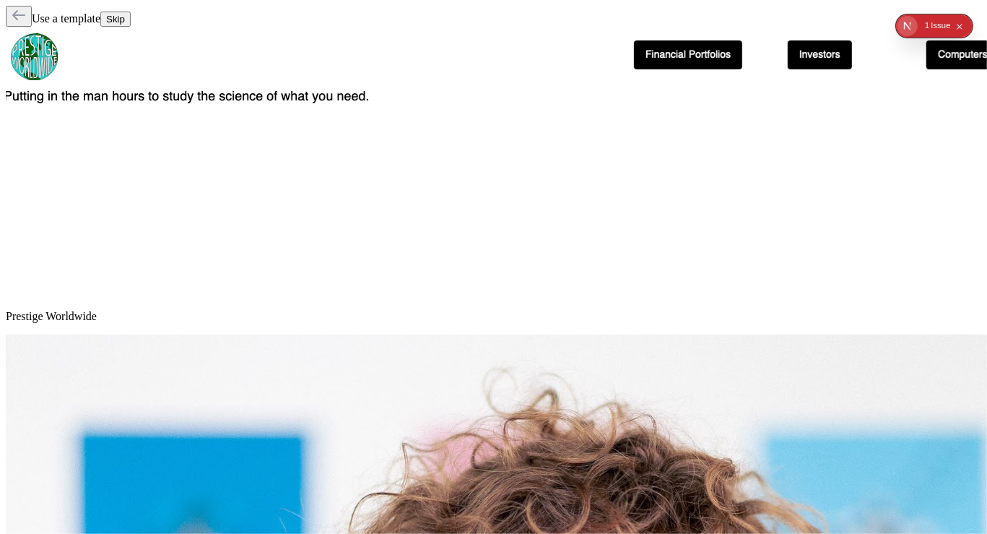
click at [131, 12] on button "Skip" at bounding box center [115, 19] width 30 height 15
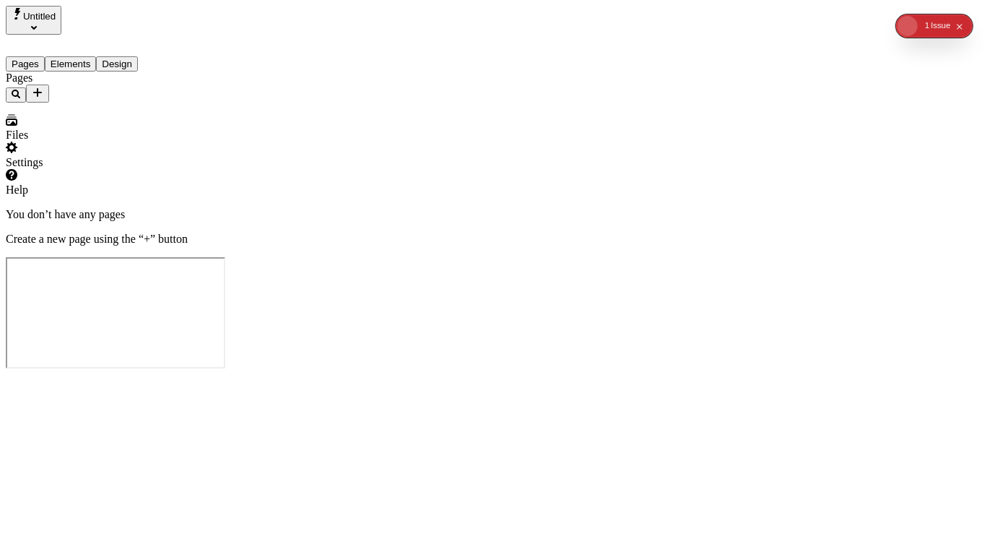
click at [49, 85] on button "Add new" at bounding box center [37, 94] width 23 height 18
click at [118, 106] on div "Page from template" at bounding box center [142, 118] width 48 height 26
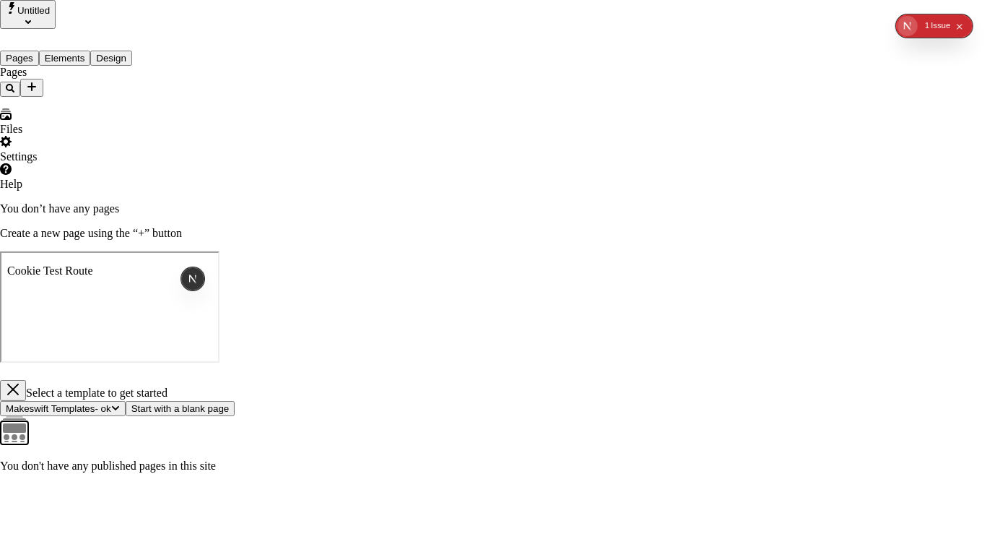
click at [126, 401] on button "Makeswift Templates - ok" at bounding box center [63, 408] width 126 height 15
click at [782, 53] on div "Makeswift Templates" at bounding box center [792, 57] width 49 height 39
click at [120, 403] on span "Makeswift Templates - ok" at bounding box center [63, 408] width 114 height 11
click at [768, 48] on div "Makeswift Templates" at bounding box center [792, 57] width 49 height 39
click at [26, 380] on button "button" at bounding box center [13, 390] width 26 height 21
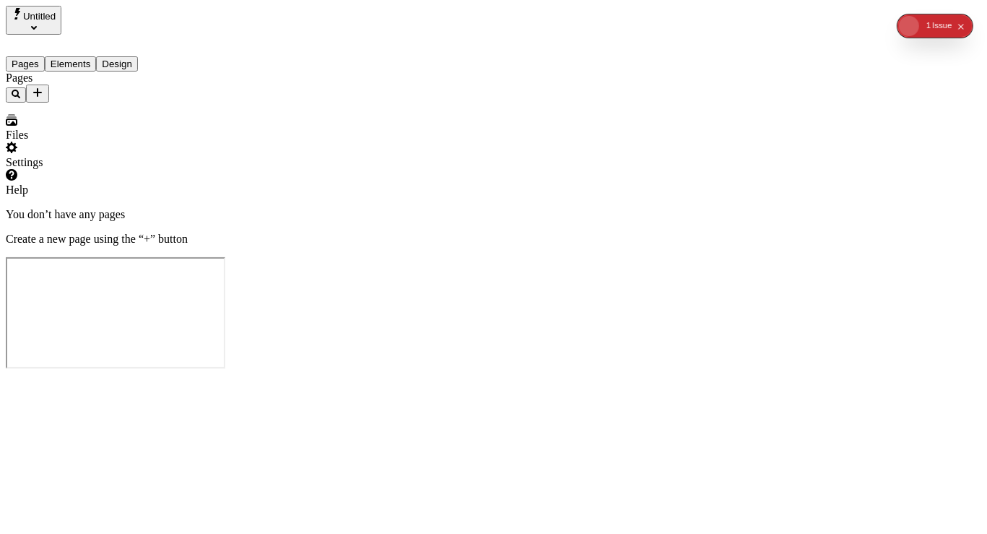
click at [141, 103] on div "Pages" at bounding box center [92, 87] width 173 height 31
click at [43, 87] on icon "Add new" at bounding box center [38, 93] width 12 height 12
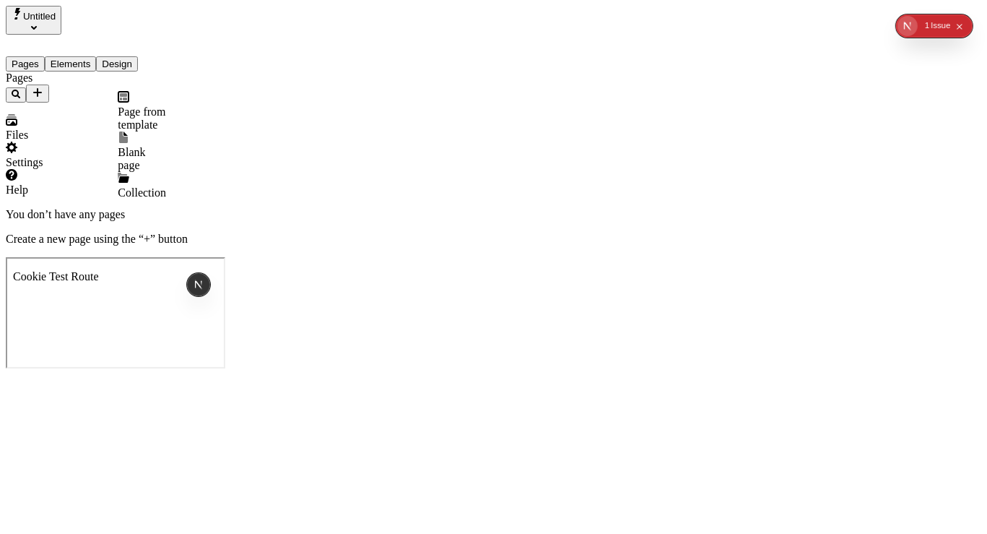
click at [118, 110] on div "Page from template" at bounding box center [142, 118] width 48 height 26
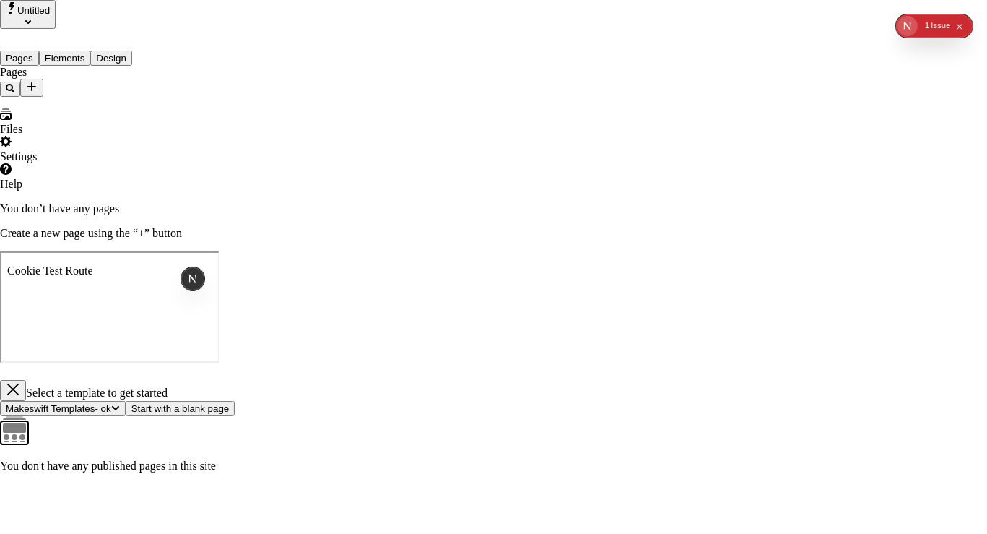
click at [111, 403] on span "Makeswift Templates - ok" at bounding box center [58, 408] width 105 height 11
click at [555, 416] on div "You don't have any published pages in this site" at bounding box center [493, 444] width 987 height 56
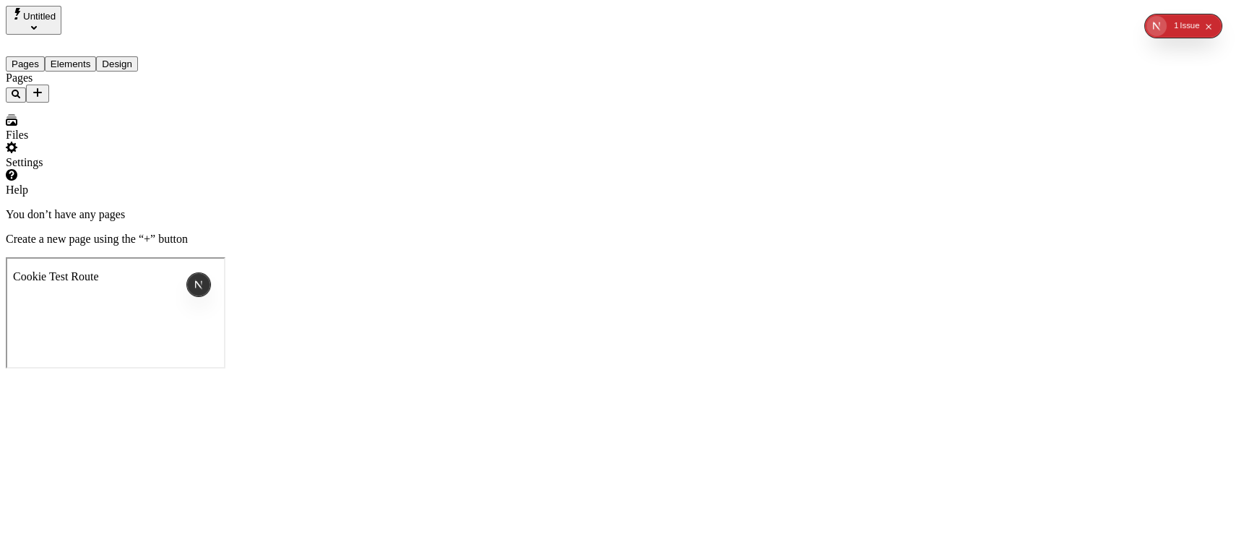
drag, startPoint x: 334, startPoint y: 340, endPoint x: 328, endPoint y: 322, distance: 19.2
click at [332, 246] on div "You don’t have any pages Create a new page using the “+” button" at bounding box center [618, 227] width 1224 height 38
click at [49, 90] on button "Add new" at bounding box center [37, 94] width 23 height 18
click at [147, 100] on div "Page from template" at bounding box center [142, 111] width 48 height 40
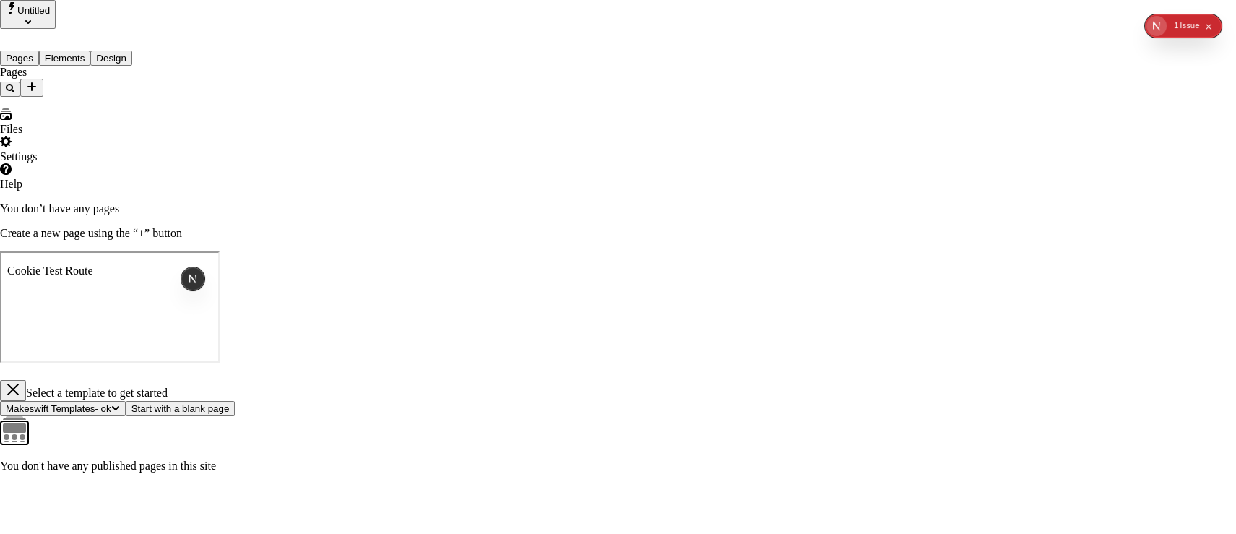
click at [111, 403] on span "Makeswift Templates - ok" at bounding box center [58, 408] width 105 height 11
click at [866, 96] on div "new one" at bounding box center [893, 96] width 98 height 13
click at [111, 403] on span "Untitled" at bounding box center [95, 408] width 33 height 11
click at [73, 401] on button "new one - ok" at bounding box center [36, 408] width 73 height 15
click at [793, 124] on div "[PERSON_NAME]'s Workspace4" at bounding box center [823, 116] width 98 height 26
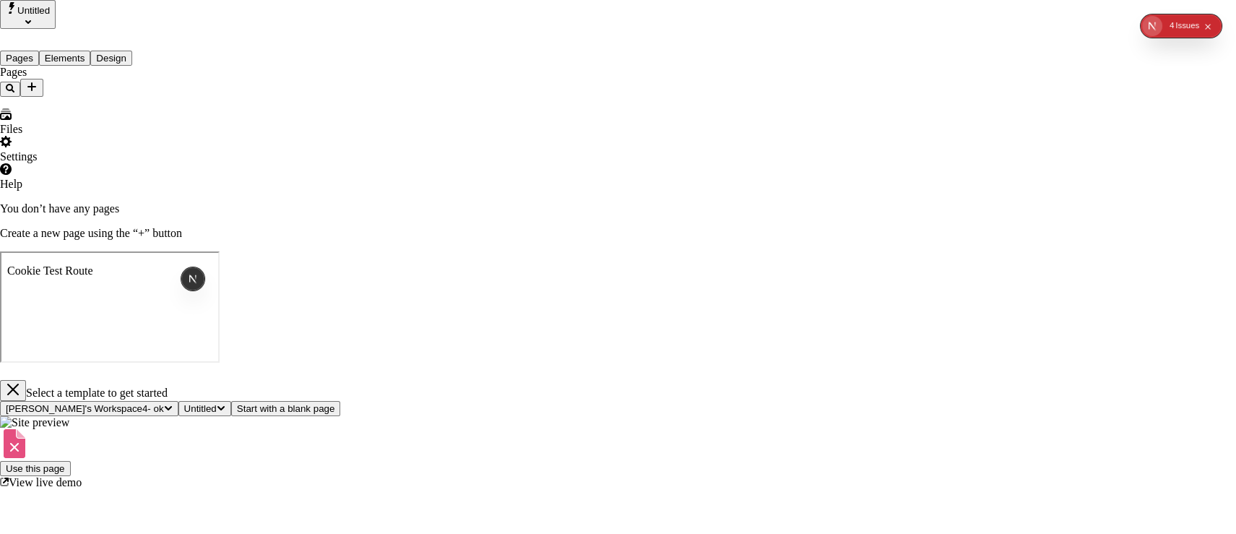
click at [217, 403] on span "Untitled" at bounding box center [200, 408] width 33 height 11
click at [904, 175] on div "0.23.X app" at bounding box center [923, 181] width 38 height 26
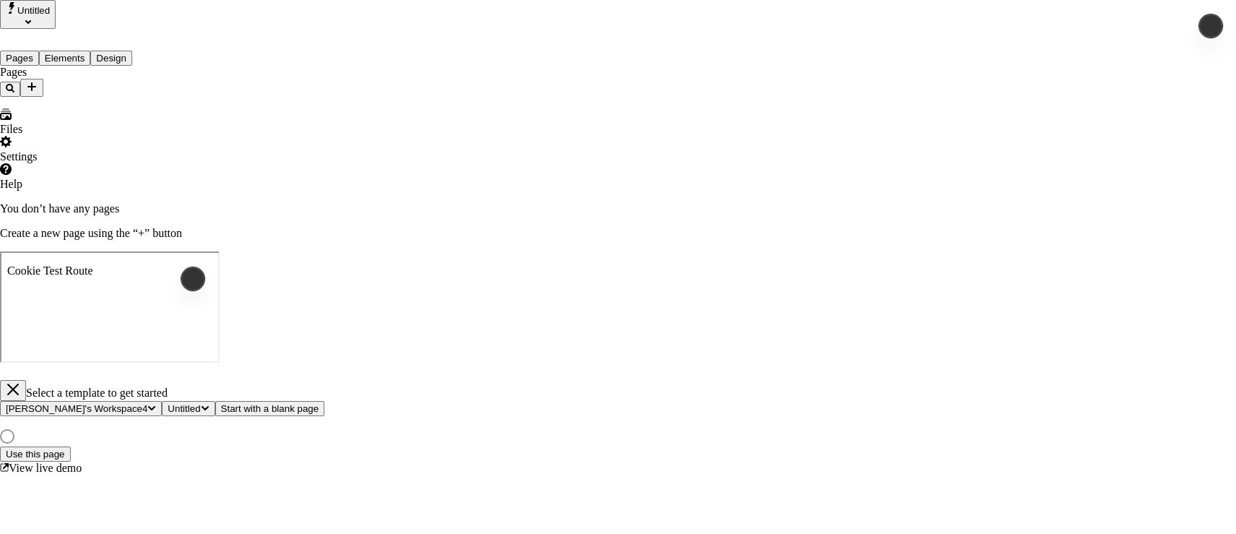
scroll to position [828, 0]
